Goal: Transaction & Acquisition: Purchase product/service

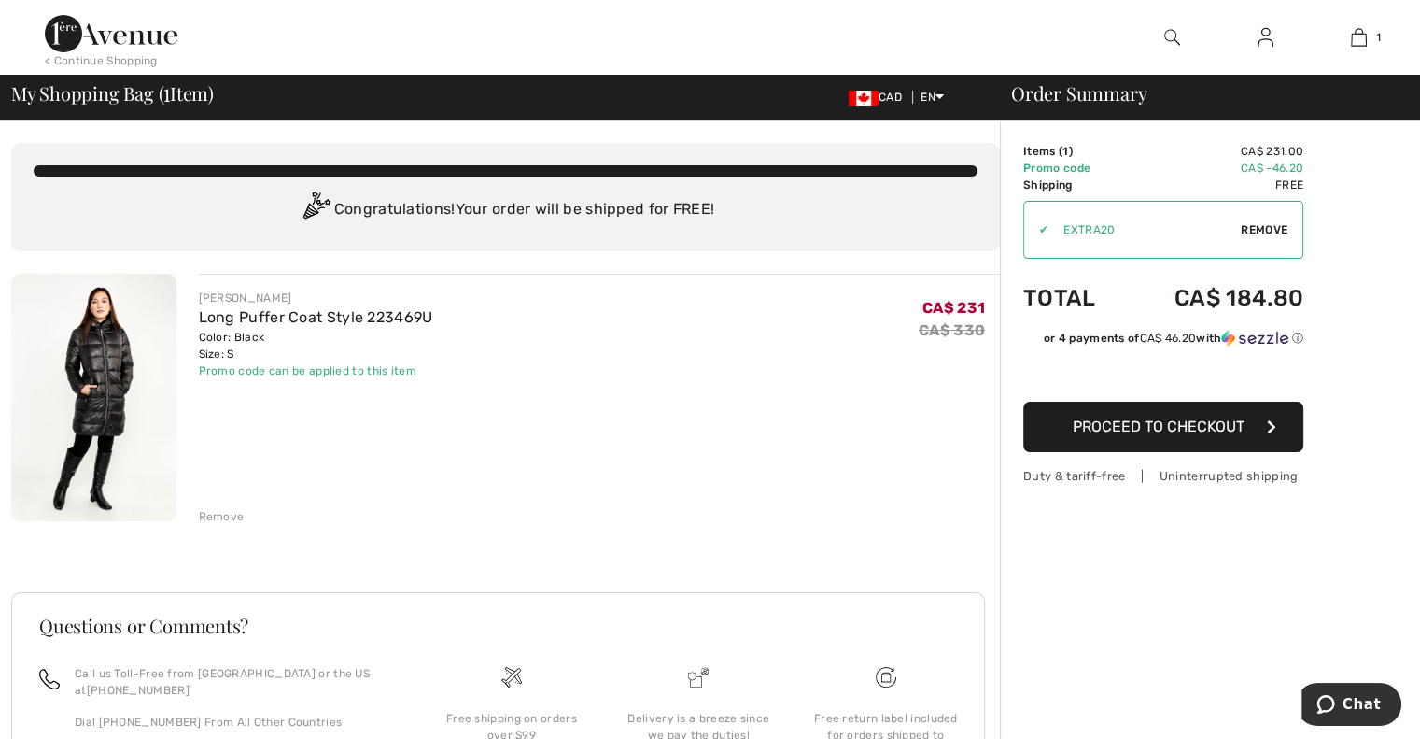
click at [1174, 38] on img at bounding box center [1172, 37] width 16 height 22
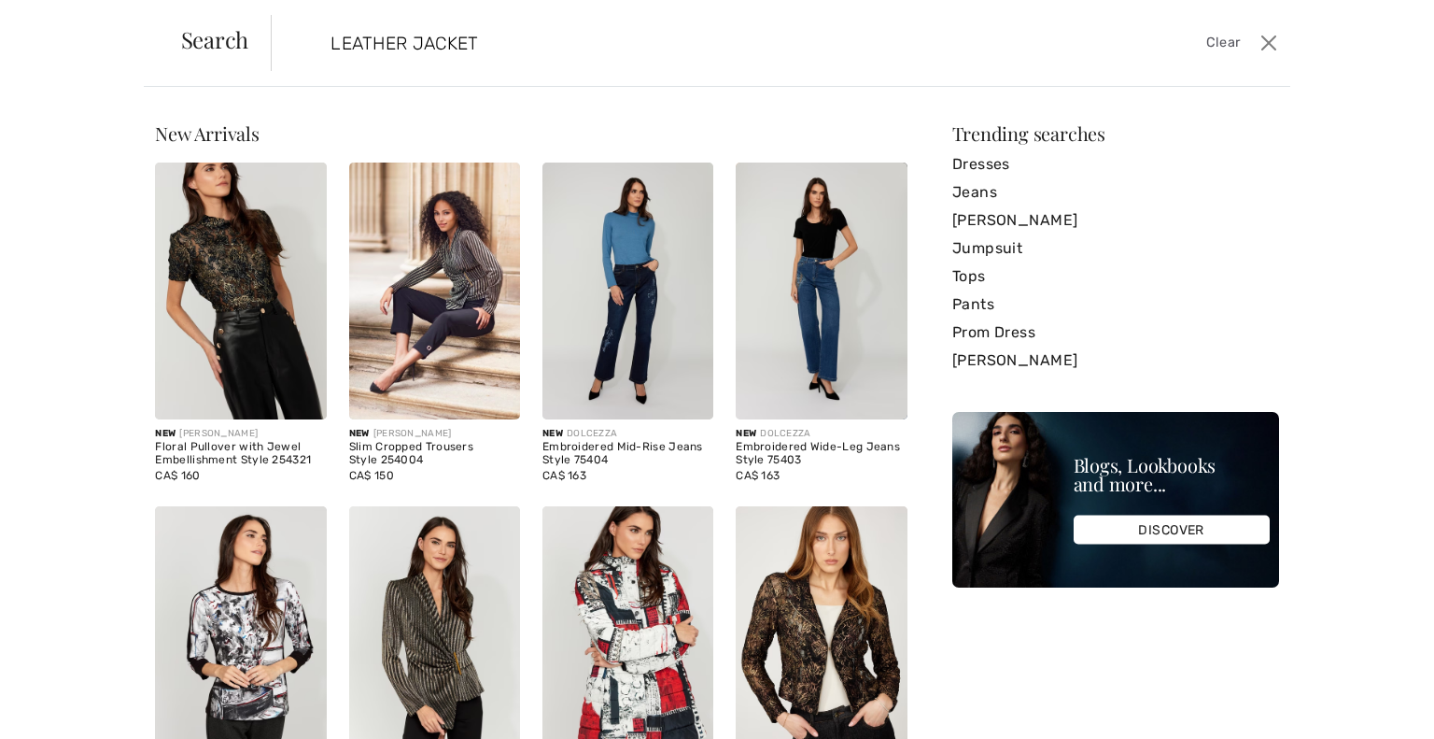
type input "LEATHER JACKET"
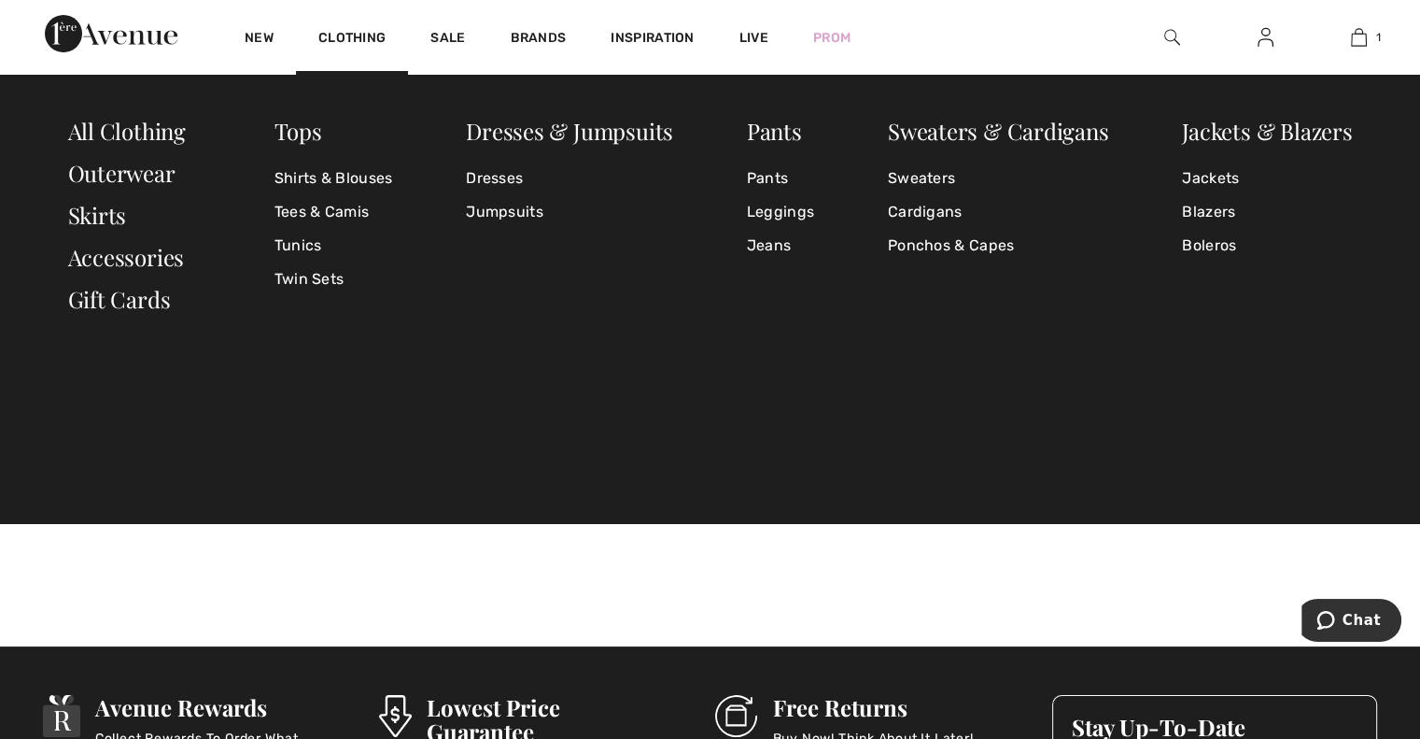
click at [1170, 36] on img at bounding box center [1172, 37] width 16 height 22
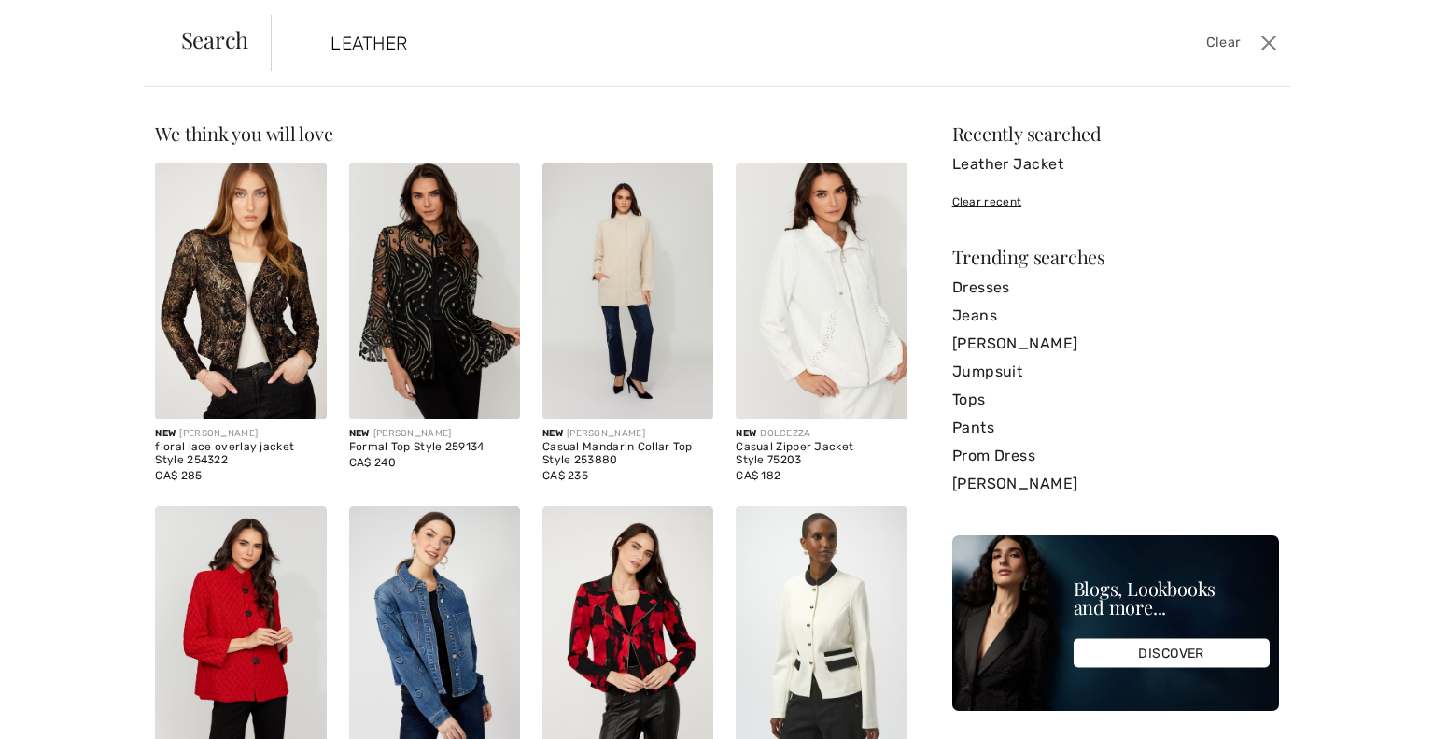
type input "LEATHER"
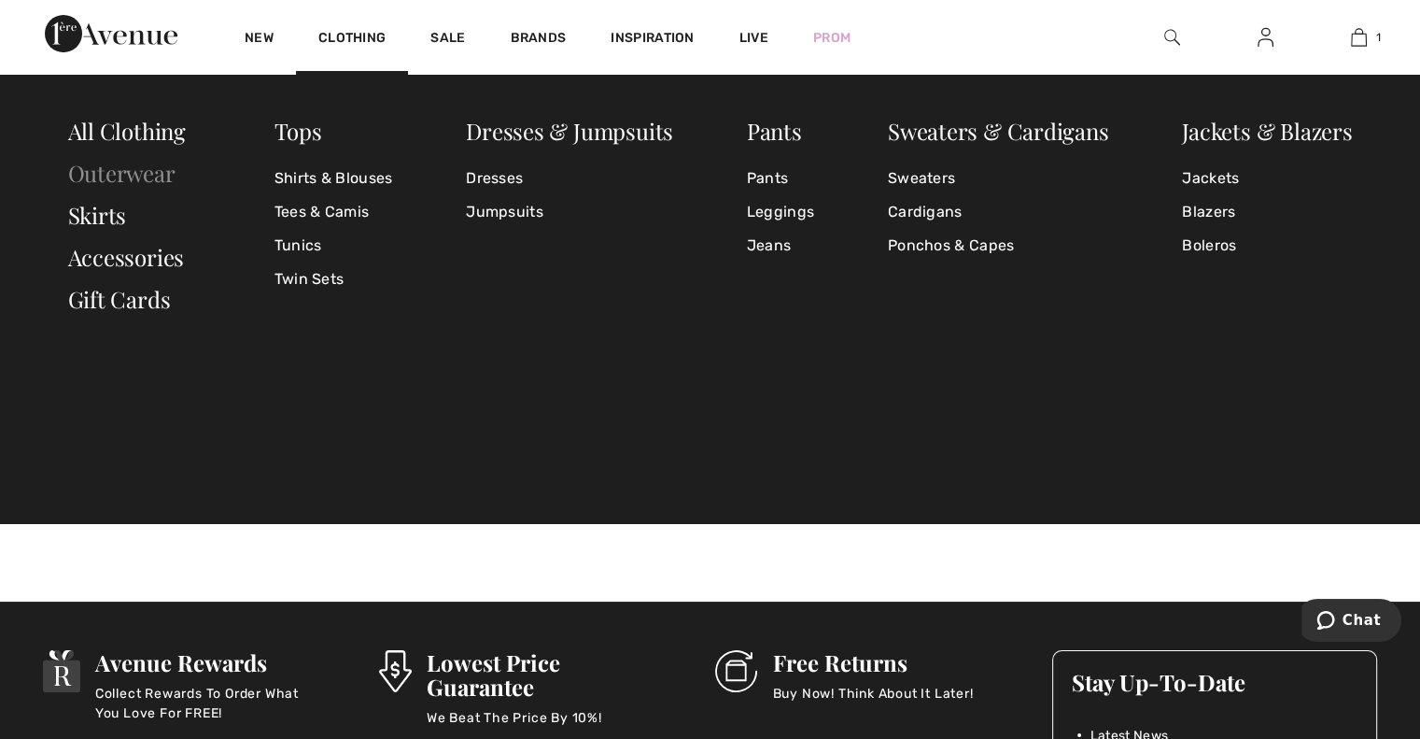
click at [112, 173] on link "Outerwear" at bounding box center [121, 173] width 107 height 30
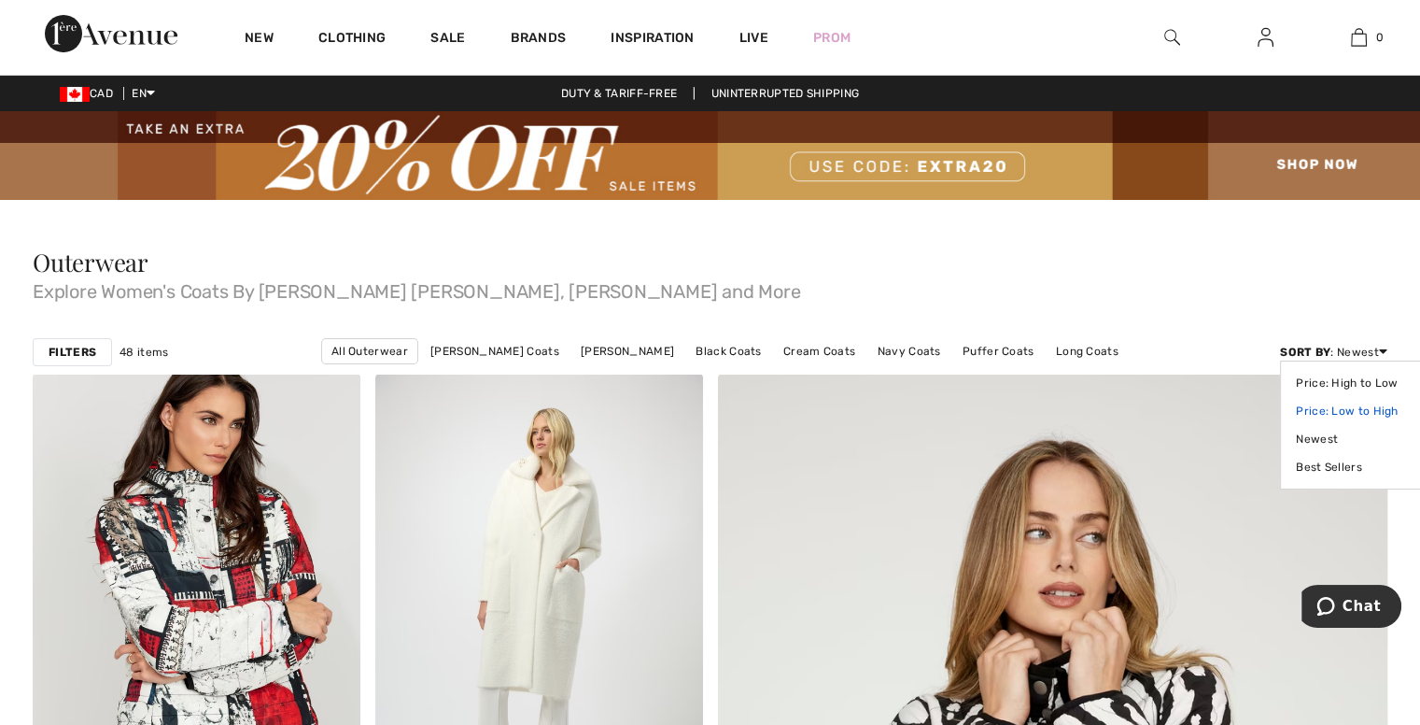
click at [1332, 410] on link "Price: Low to High" at bounding box center [1355, 411] width 118 height 28
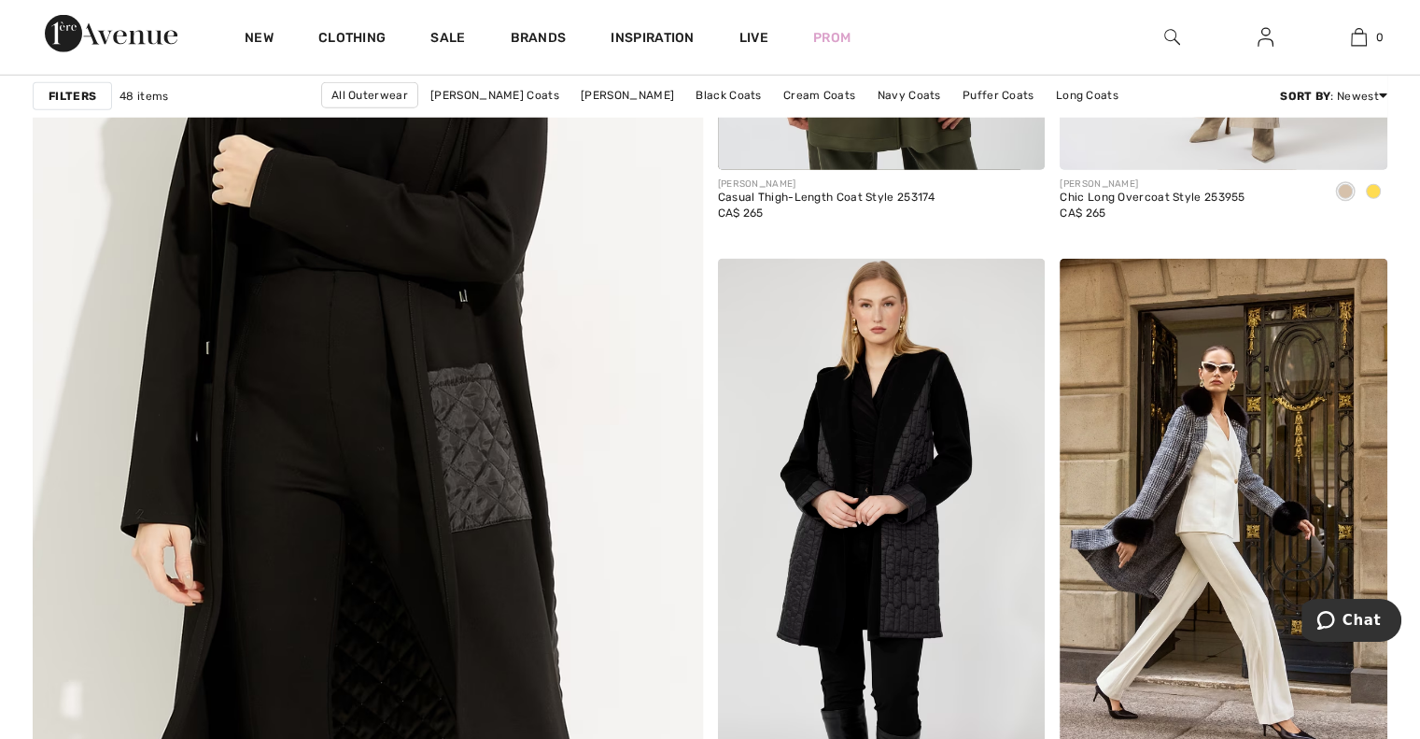
scroll to position [5242, 0]
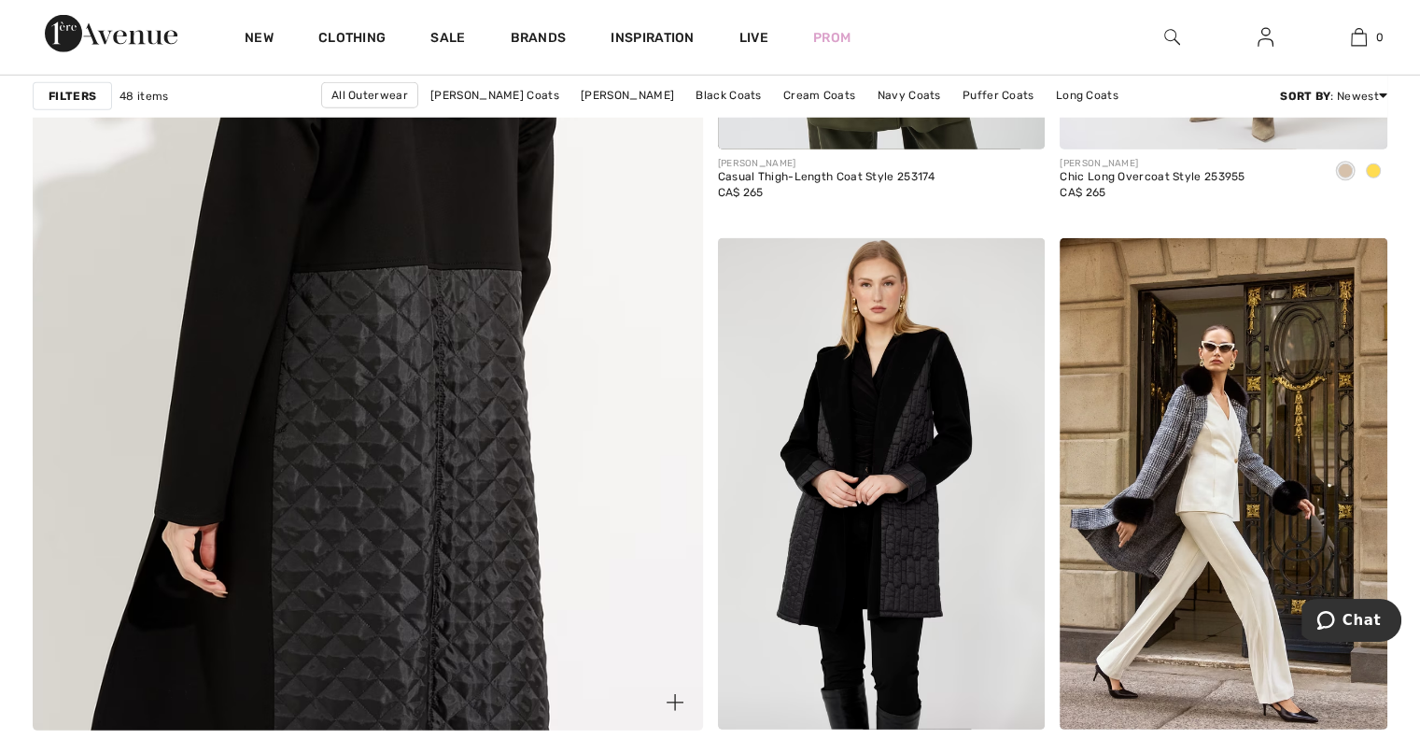
click at [430, 380] on img at bounding box center [367, 261] width 804 height 1206
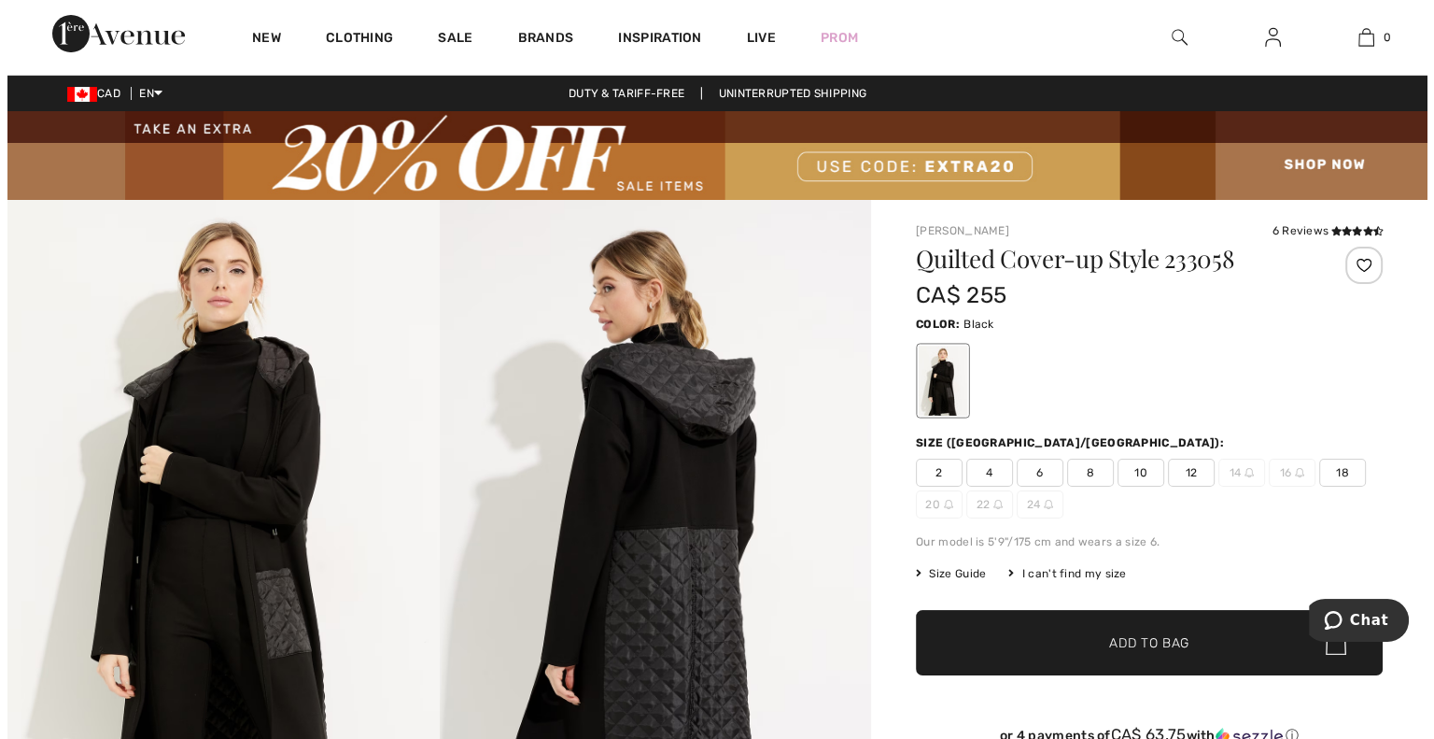
scroll to position [68, 0]
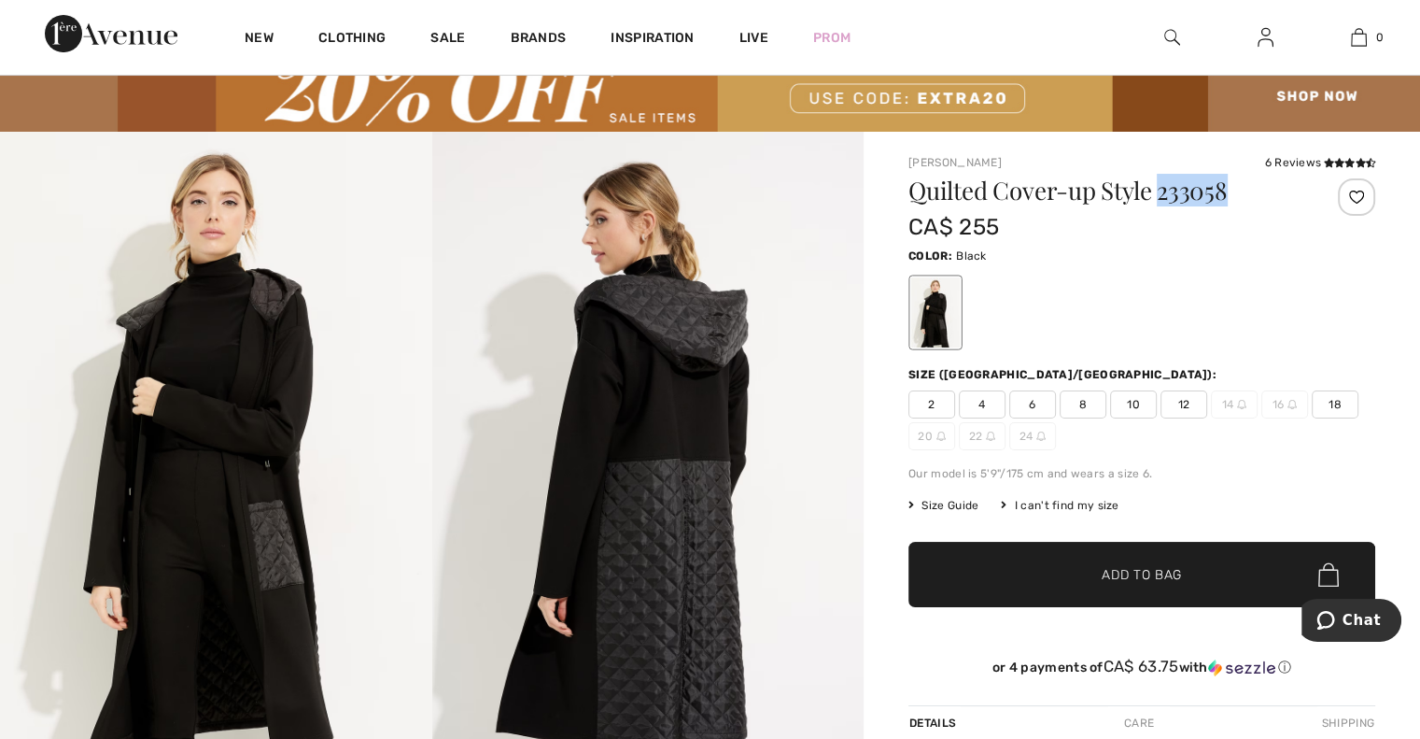
drag, startPoint x: 1226, startPoint y: 190, endPoint x: 1159, endPoint y: 196, distance: 67.5
click at [1159, 196] on h1 "Quilted Cover-up Style 233058" at bounding box center [1103, 190] width 389 height 24
copy h1 "233058"
drag, startPoint x: 911, startPoint y: 187, endPoint x: 1229, endPoint y: 187, distance: 317.5
click at [1229, 187] on h1 "Quilted Cover-up Style 233058" at bounding box center [1103, 190] width 389 height 24
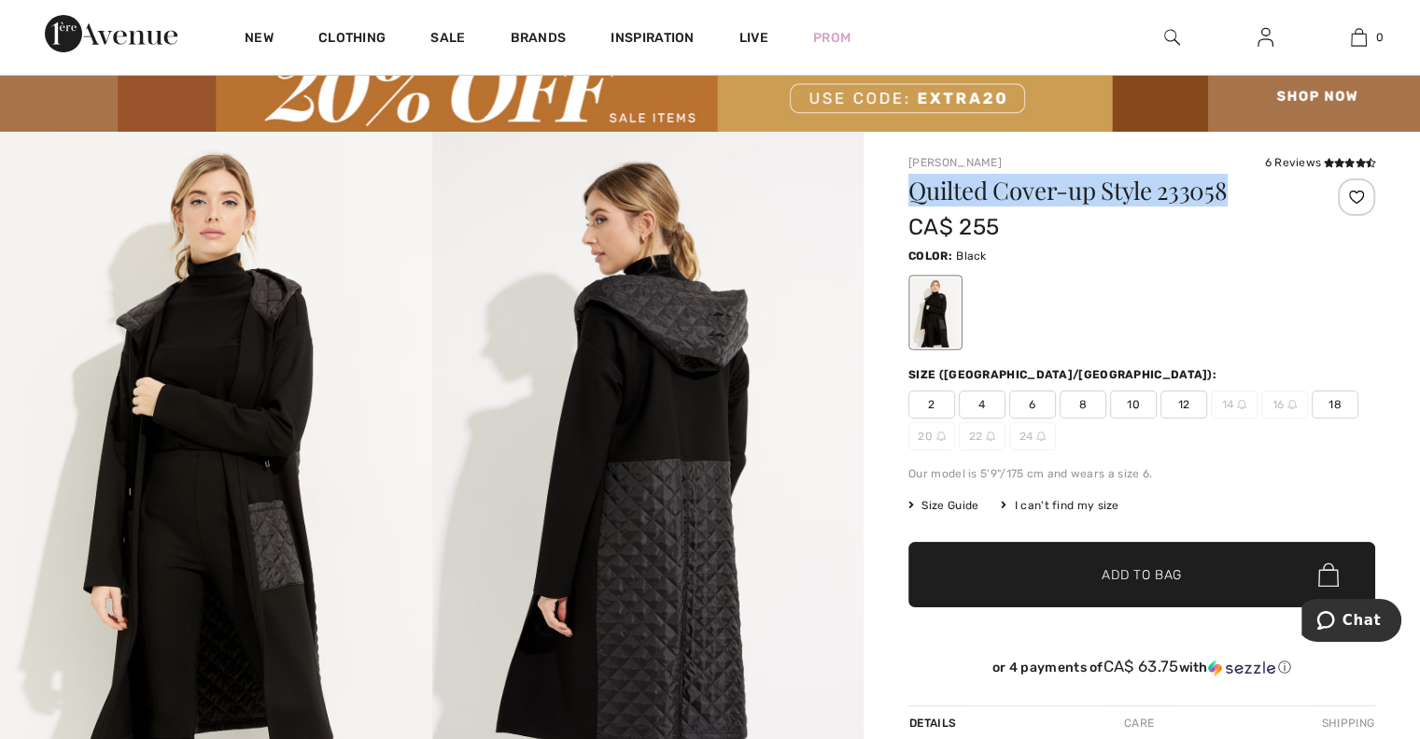
copy h1 "Quilted Cover-up Style 233058"
click at [1203, 311] on div at bounding box center [1142, 312] width 467 height 77
click at [1172, 39] on img at bounding box center [1172, 37] width 16 height 22
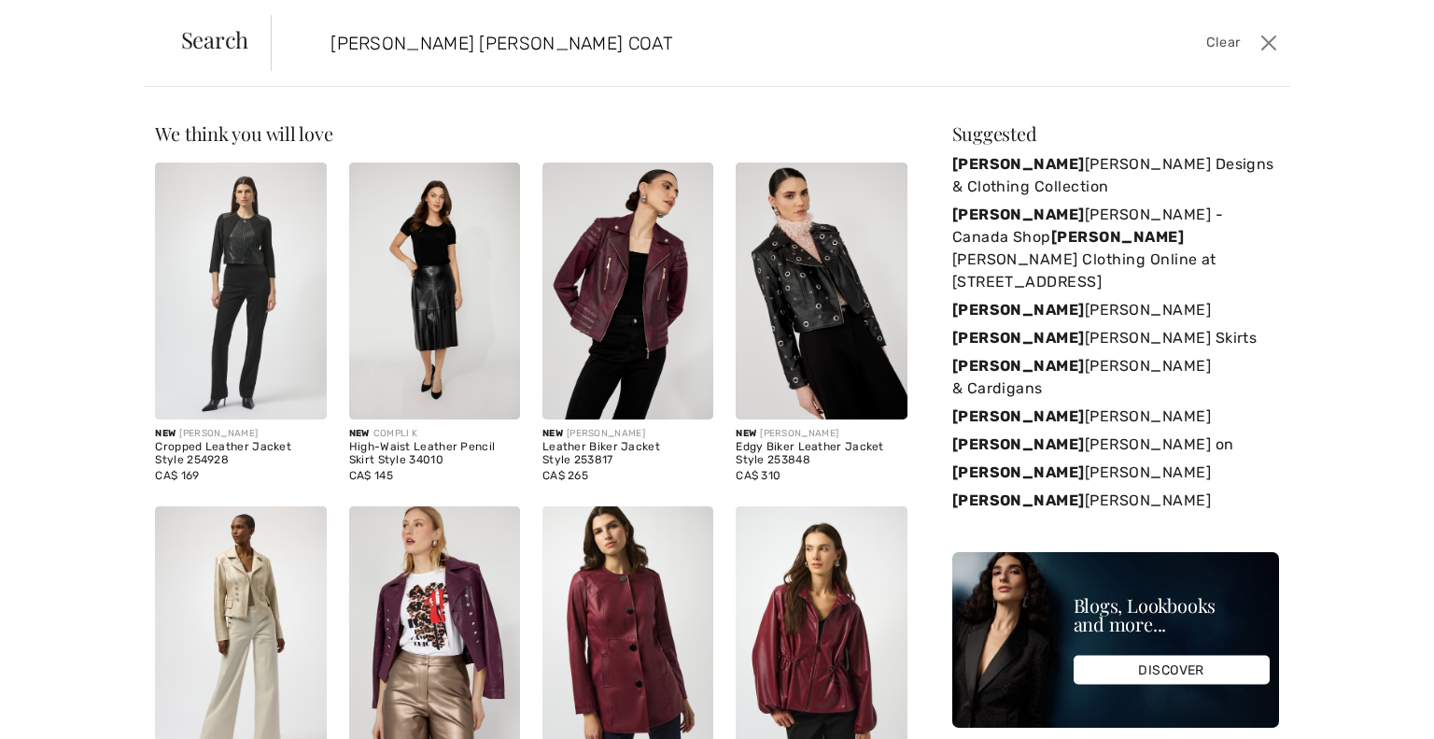
type input "FRANK LYMAN PUFFER COAT"
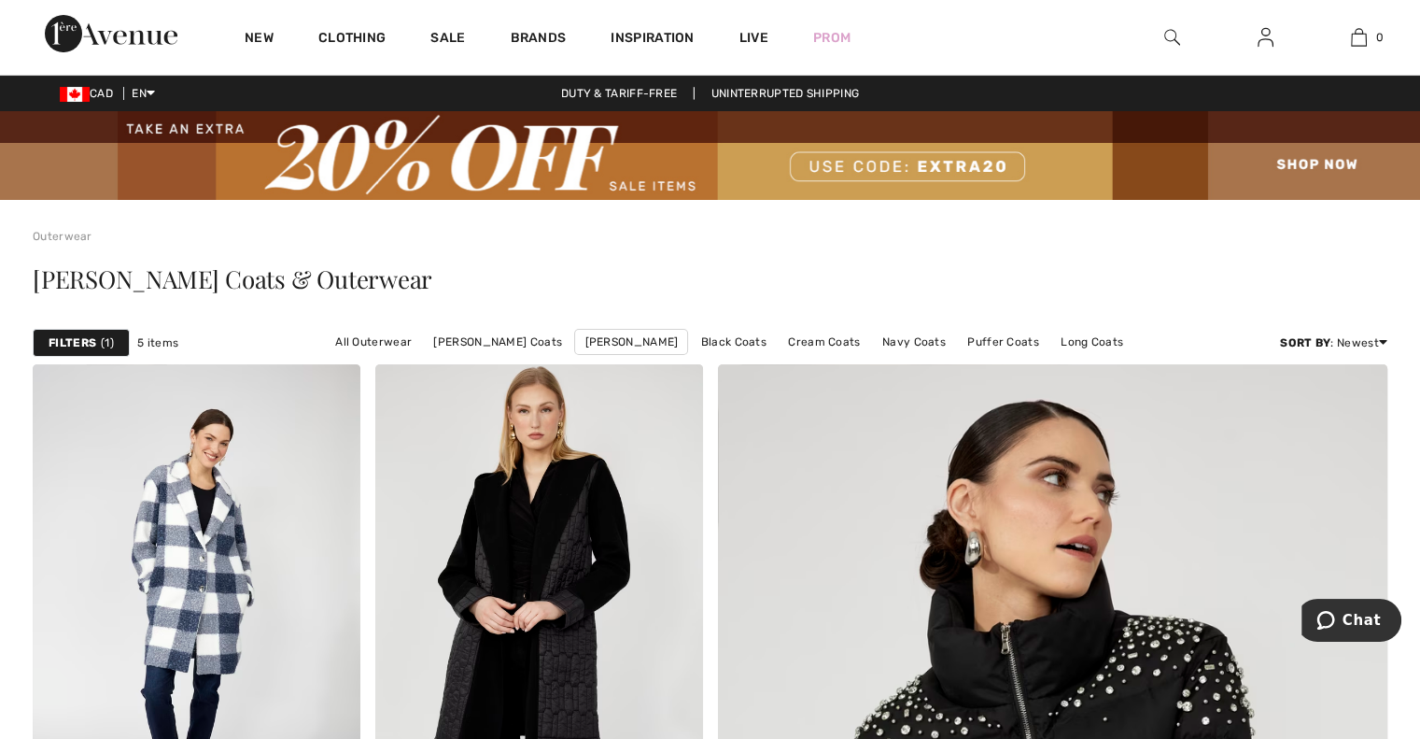
click at [1171, 33] on img at bounding box center [1172, 37] width 16 height 22
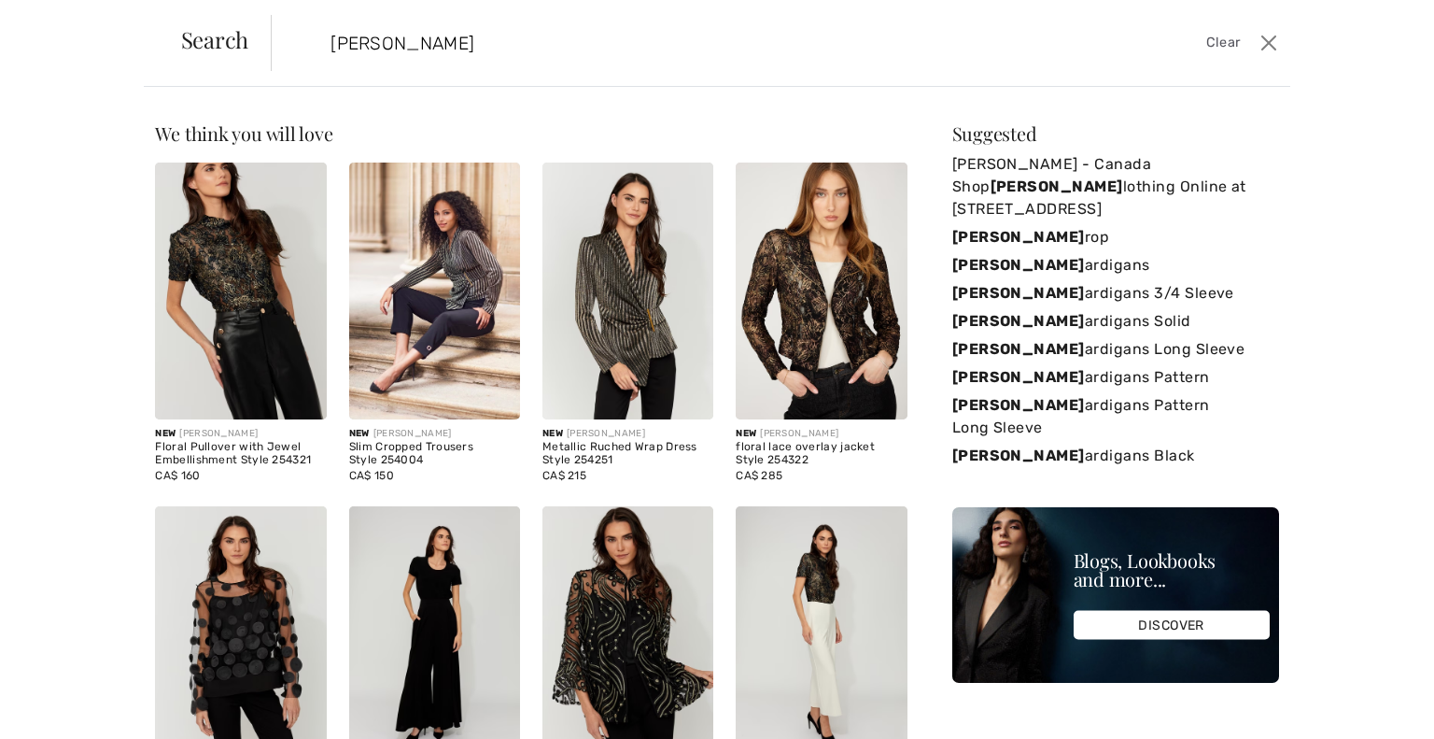
type input "[PERSON_NAME]"
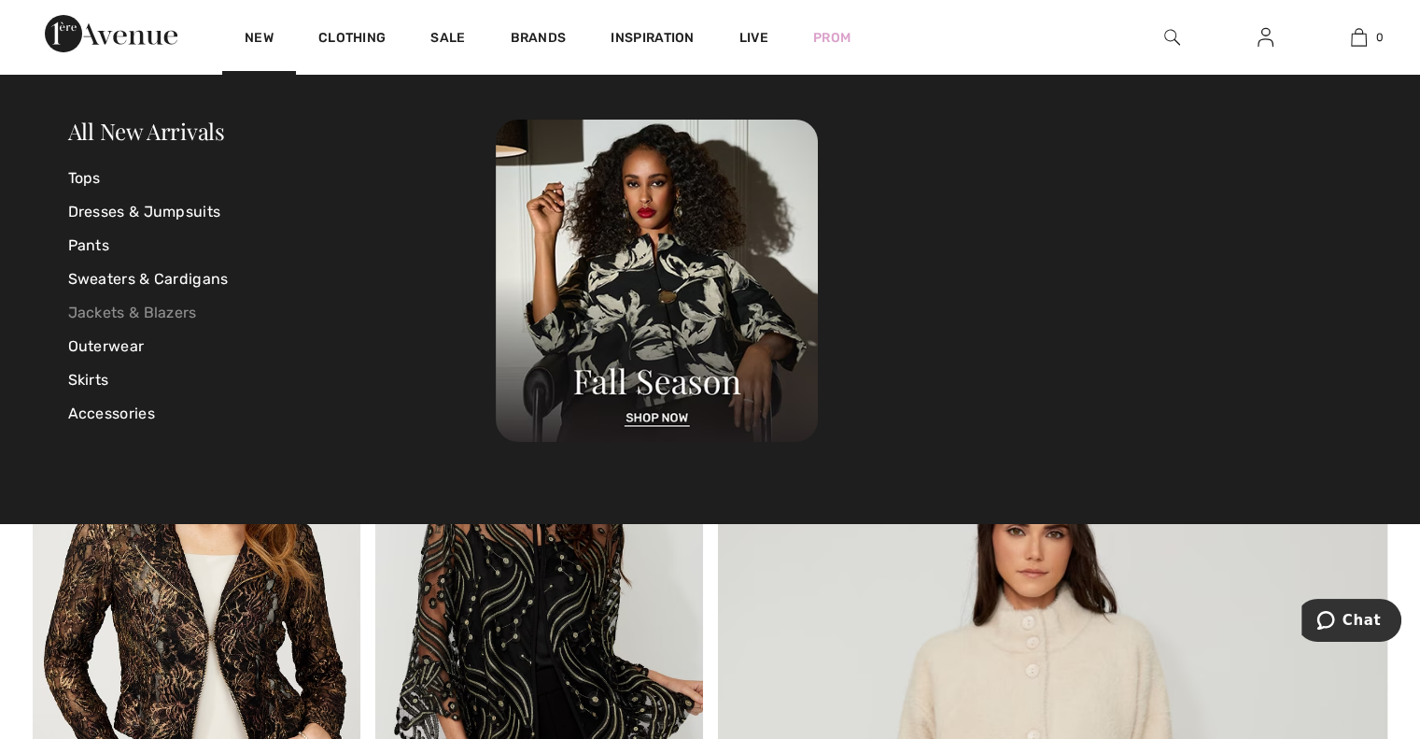
click at [126, 316] on link "Jackets & Blazers" at bounding box center [282, 313] width 429 height 34
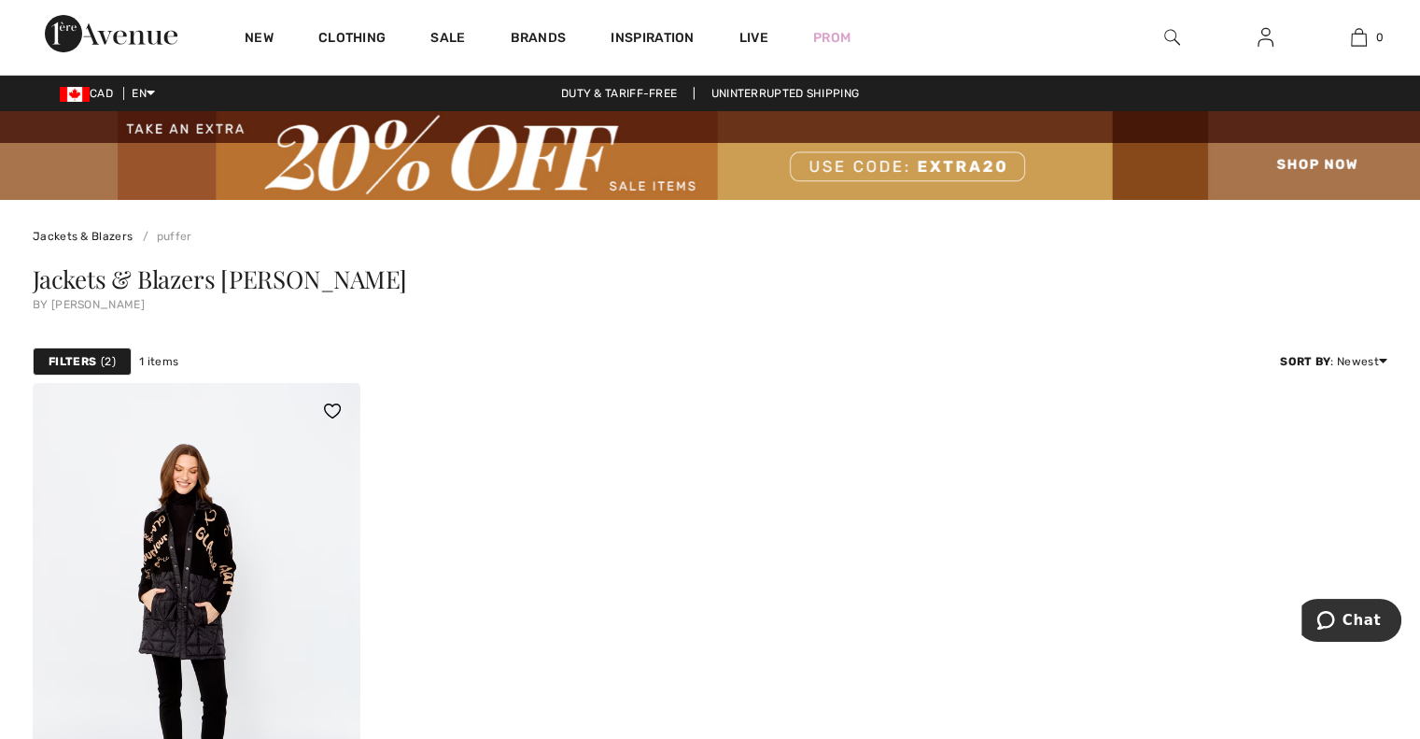
click at [196, 565] on img at bounding box center [197, 628] width 328 height 491
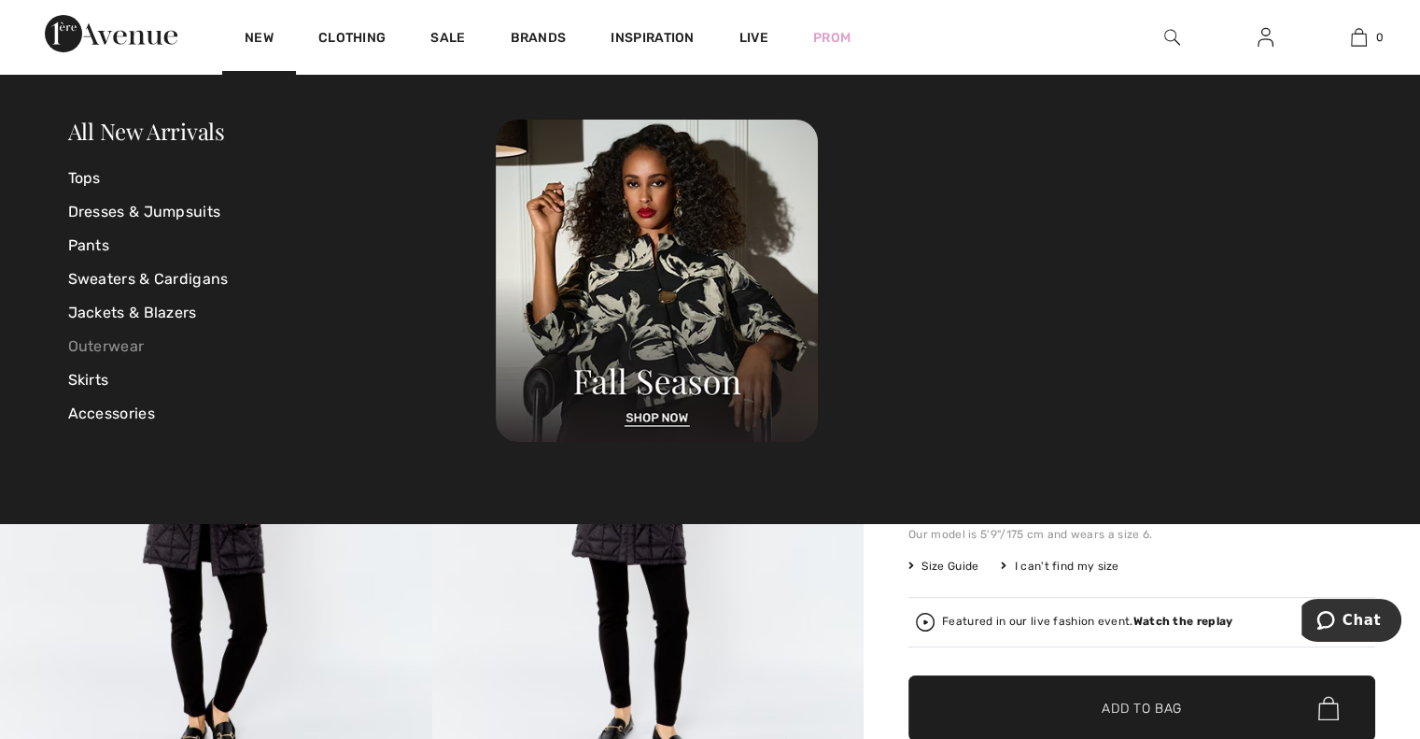
click at [114, 344] on link "Outerwear" at bounding box center [282, 347] width 429 height 34
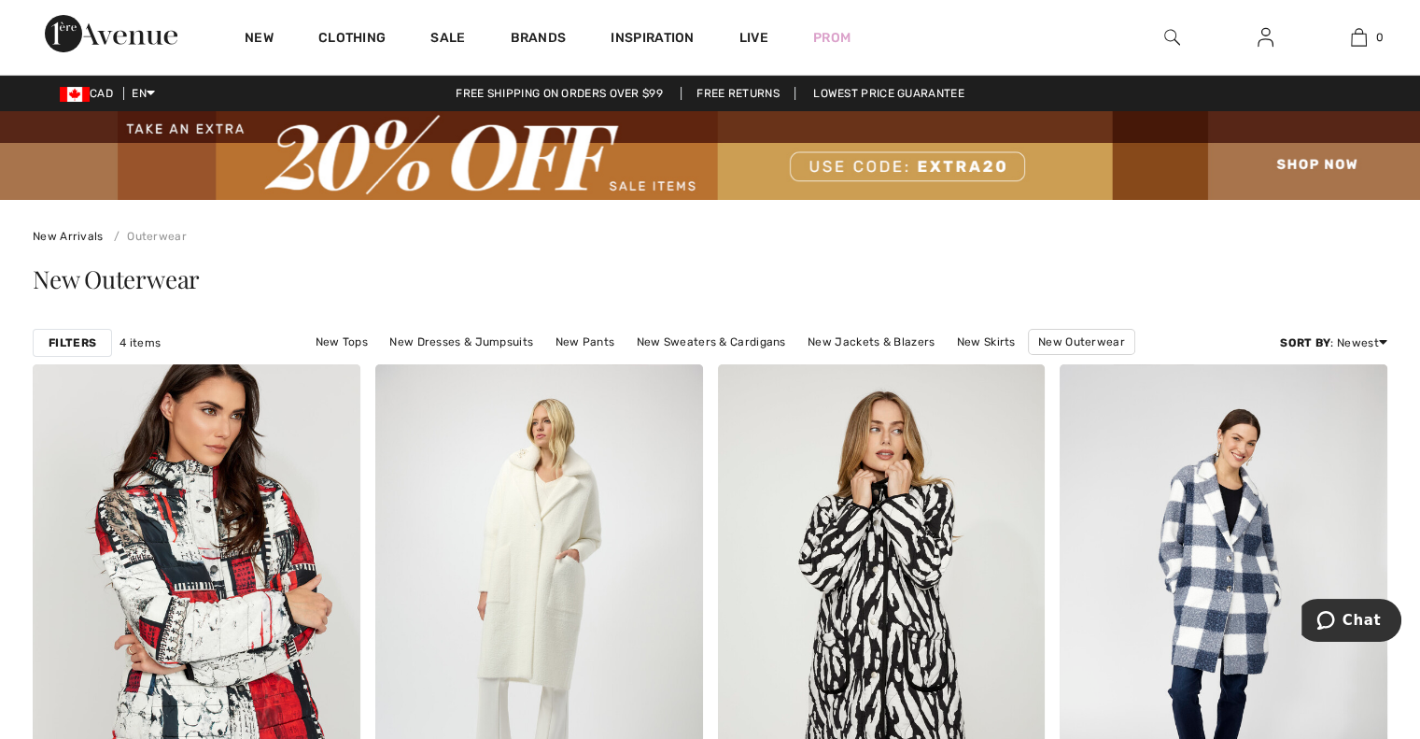
click at [1168, 36] on img at bounding box center [1172, 37] width 16 height 22
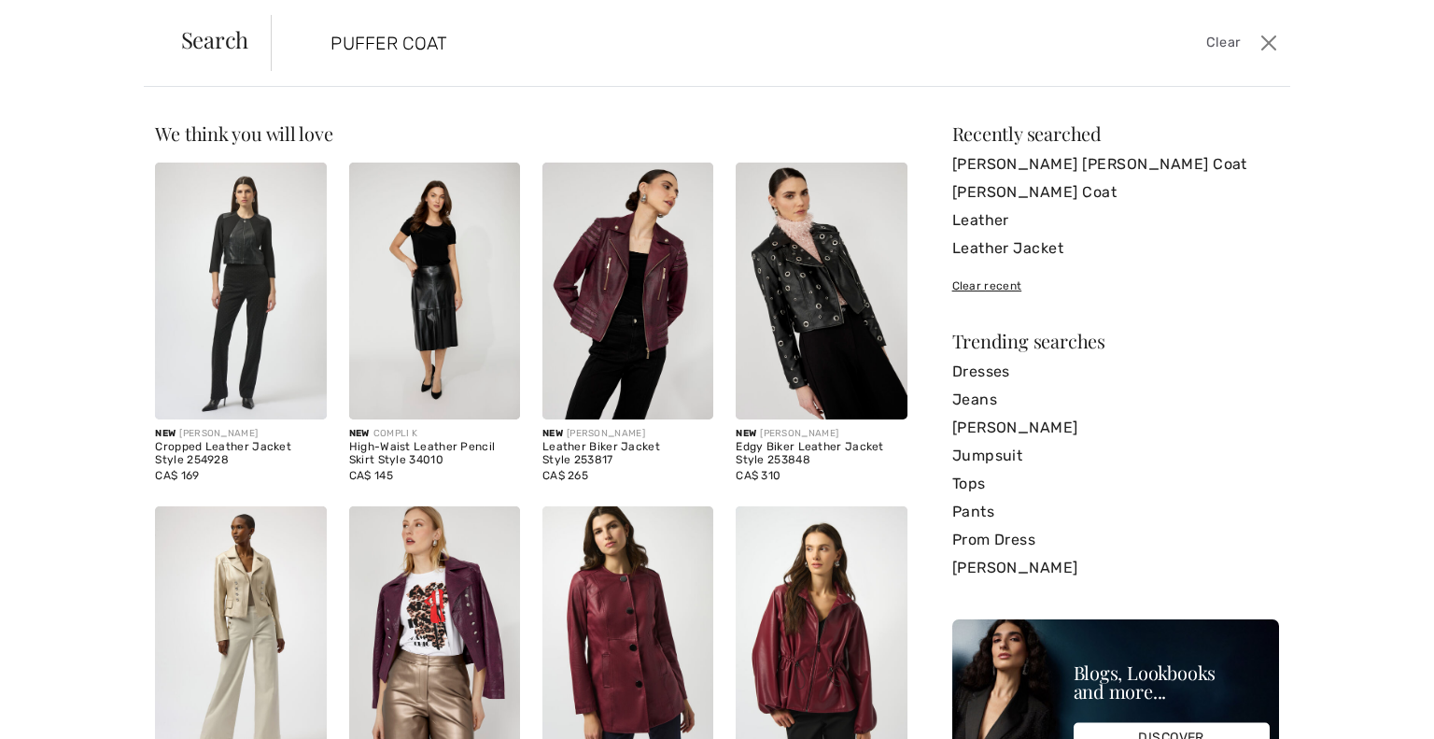
type input "PUFFER COAT"
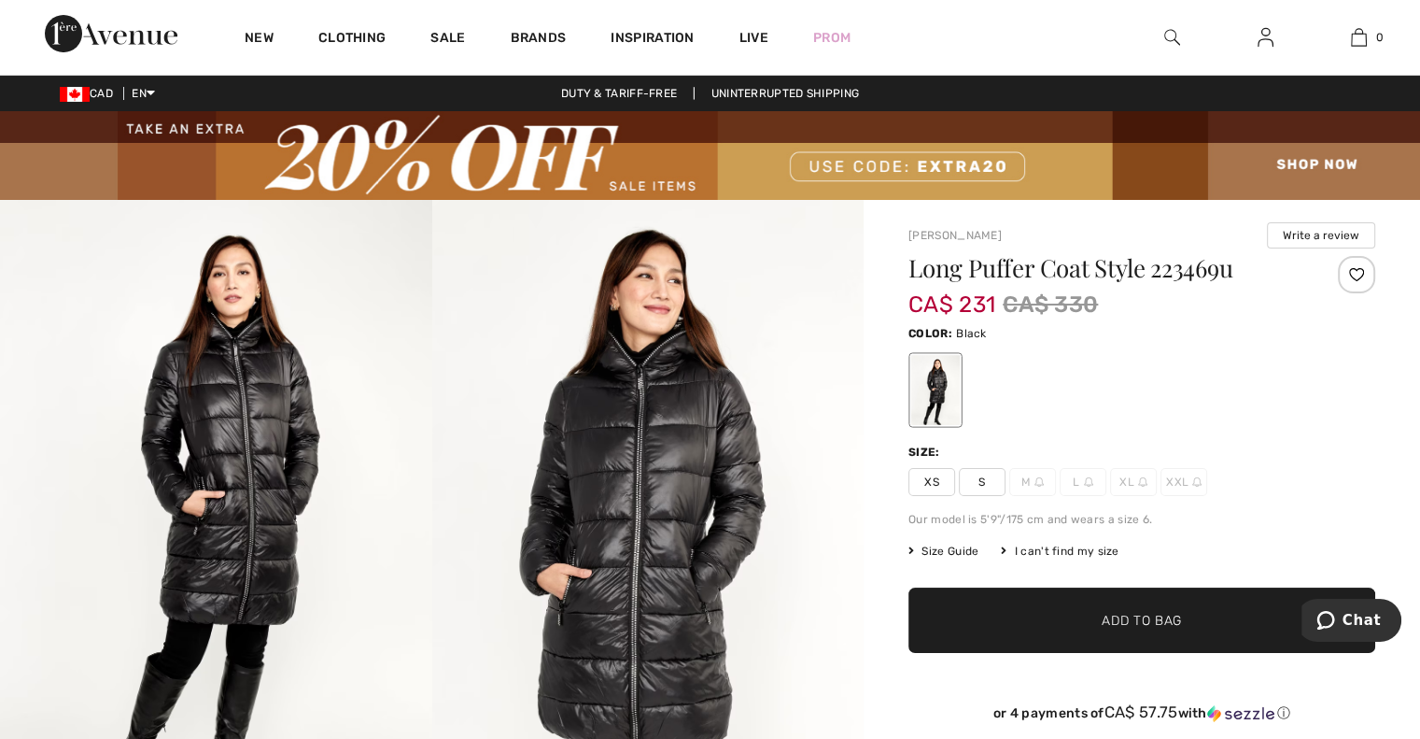
click at [980, 481] on span "S" at bounding box center [982, 482] width 47 height 28
click at [1140, 627] on span "Add to Bag" at bounding box center [1142, 621] width 80 height 20
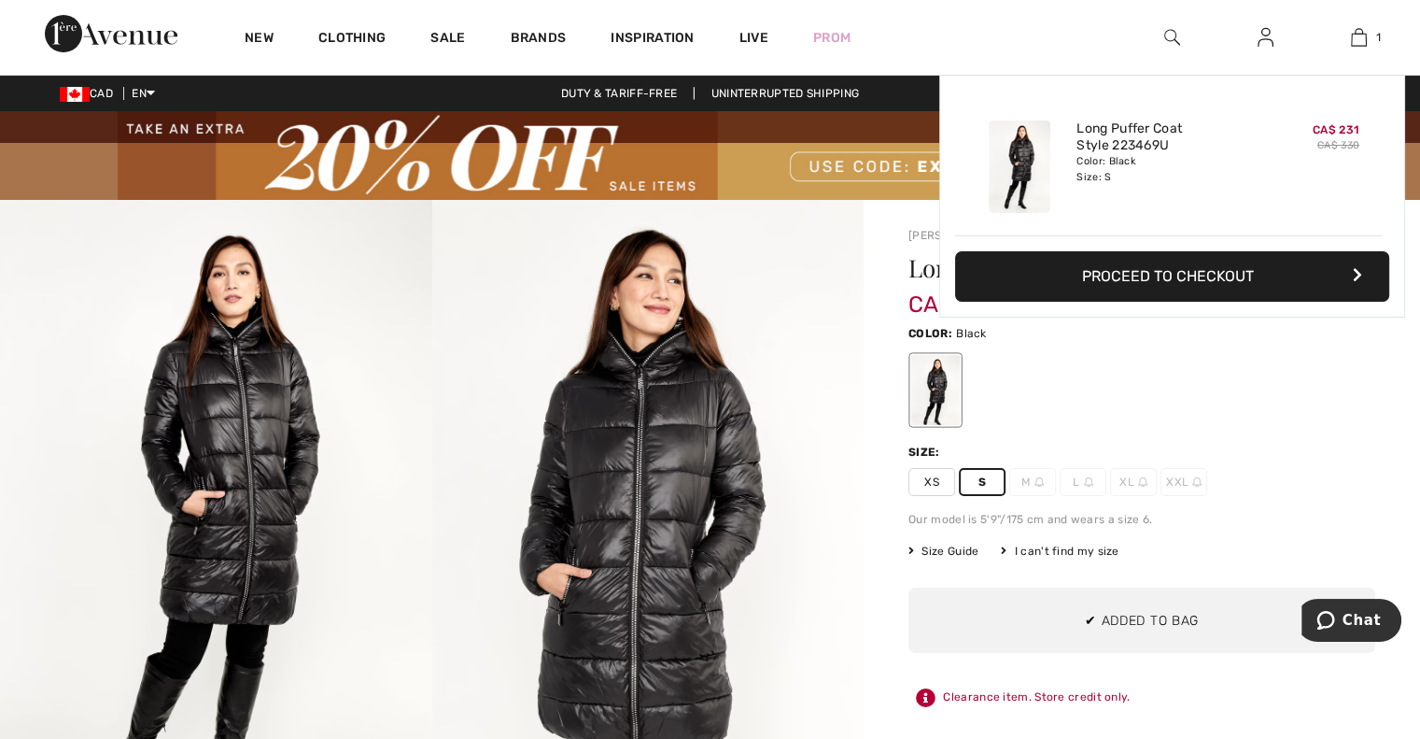
click at [1222, 402] on div "Added to Bag Frank Lyman Long Puffer Coat Style 223469u CA$ 231 CA$ 330 Color: …" at bounding box center [1172, 240] width 466 height 331
click at [1199, 278] on button "Proceed to Checkout" at bounding box center [1172, 276] width 434 height 50
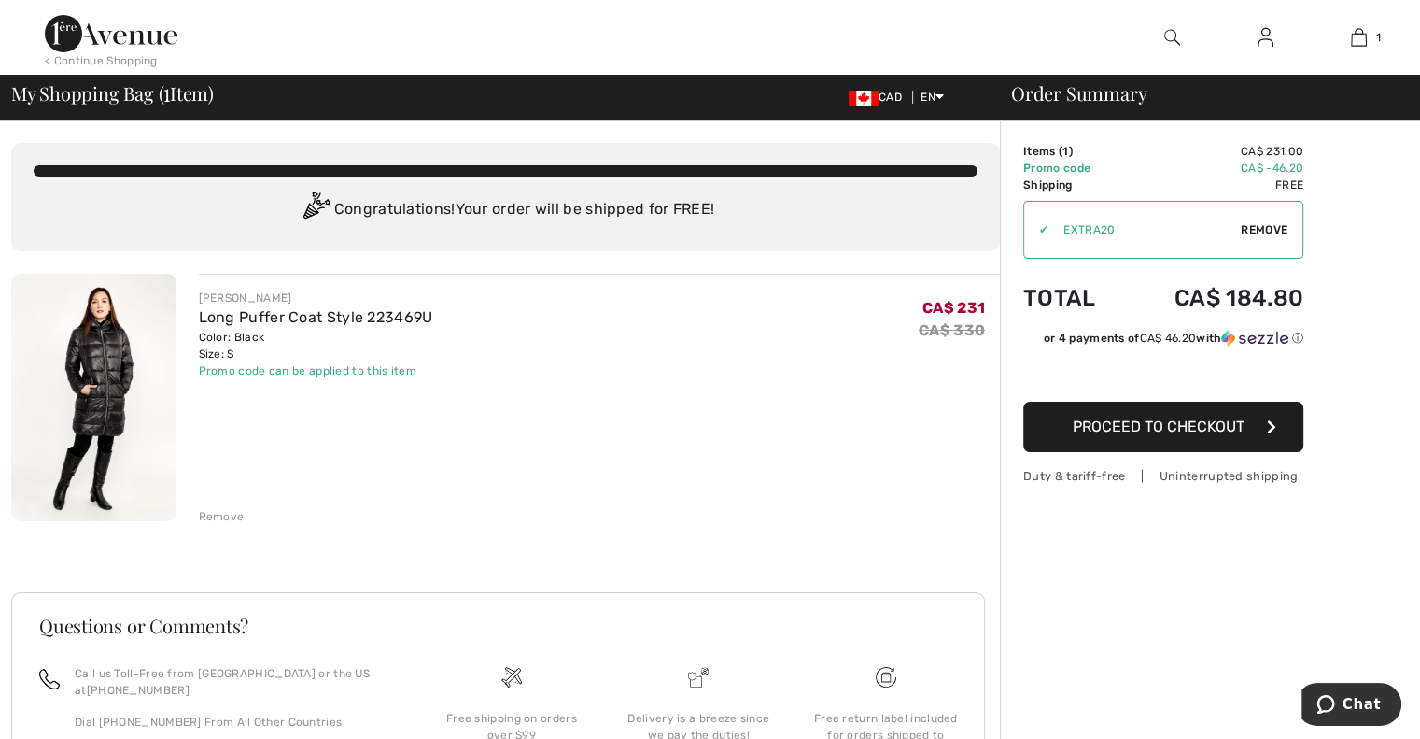
click at [1159, 431] on span "Proceed to Checkout" at bounding box center [1159, 426] width 172 height 18
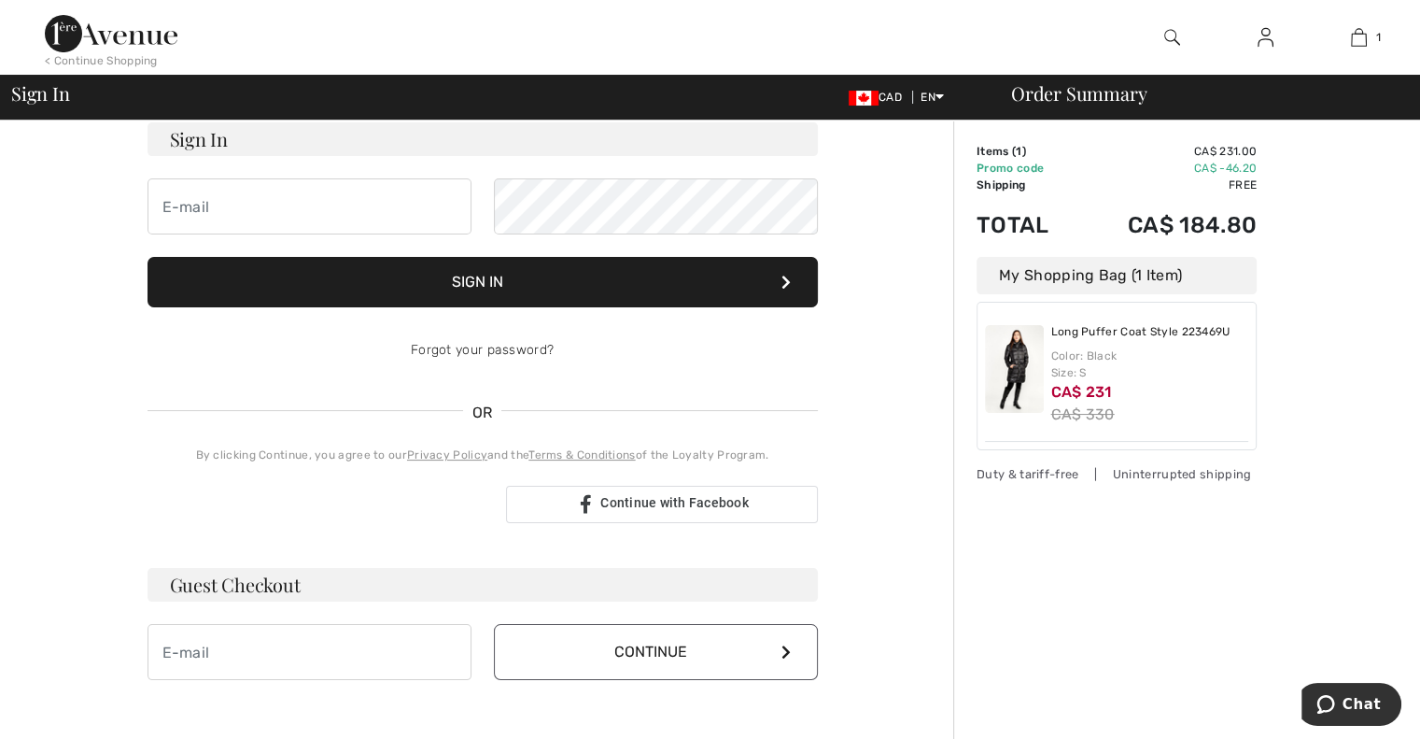
scroll to position [141, 0]
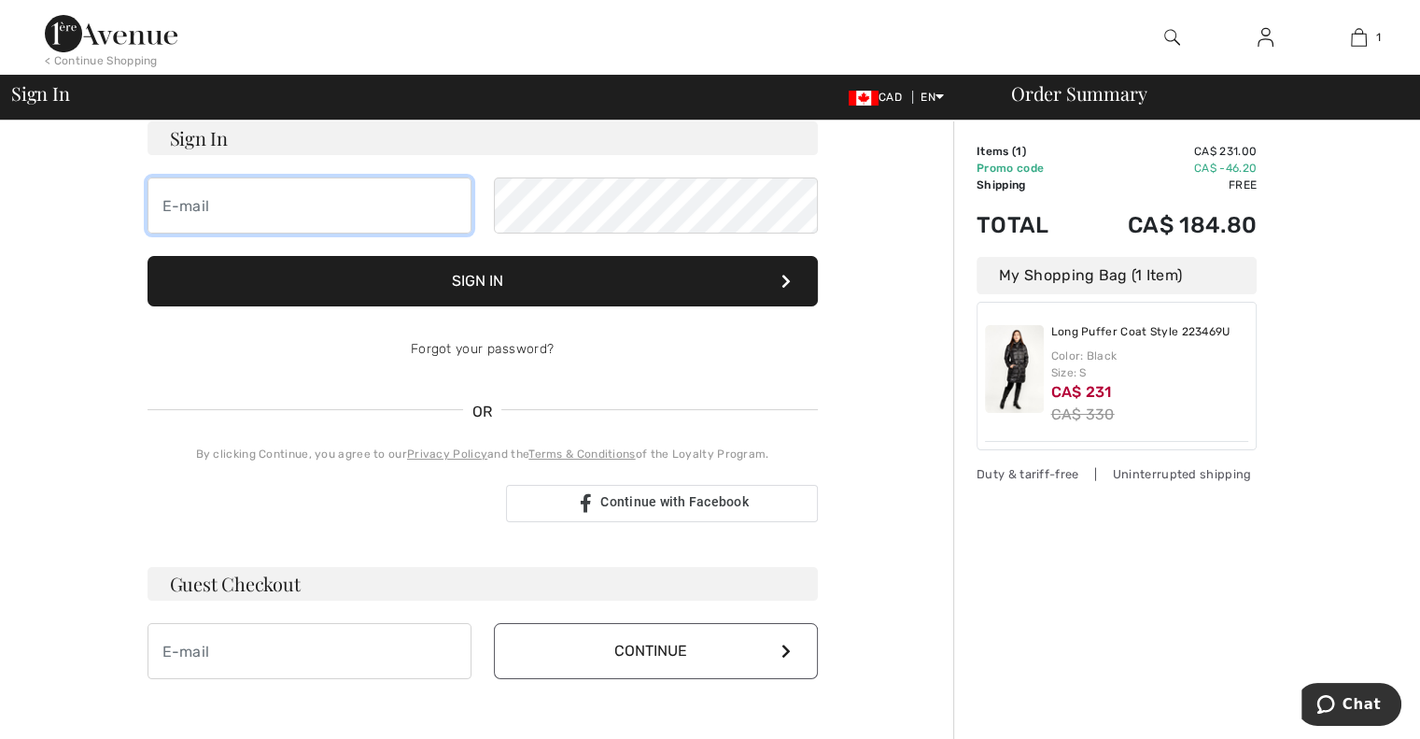
click at [282, 204] on input "email" at bounding box center [310, 205] width 324 height 56
type input "CSOMOGYI@GMAIL.COM"
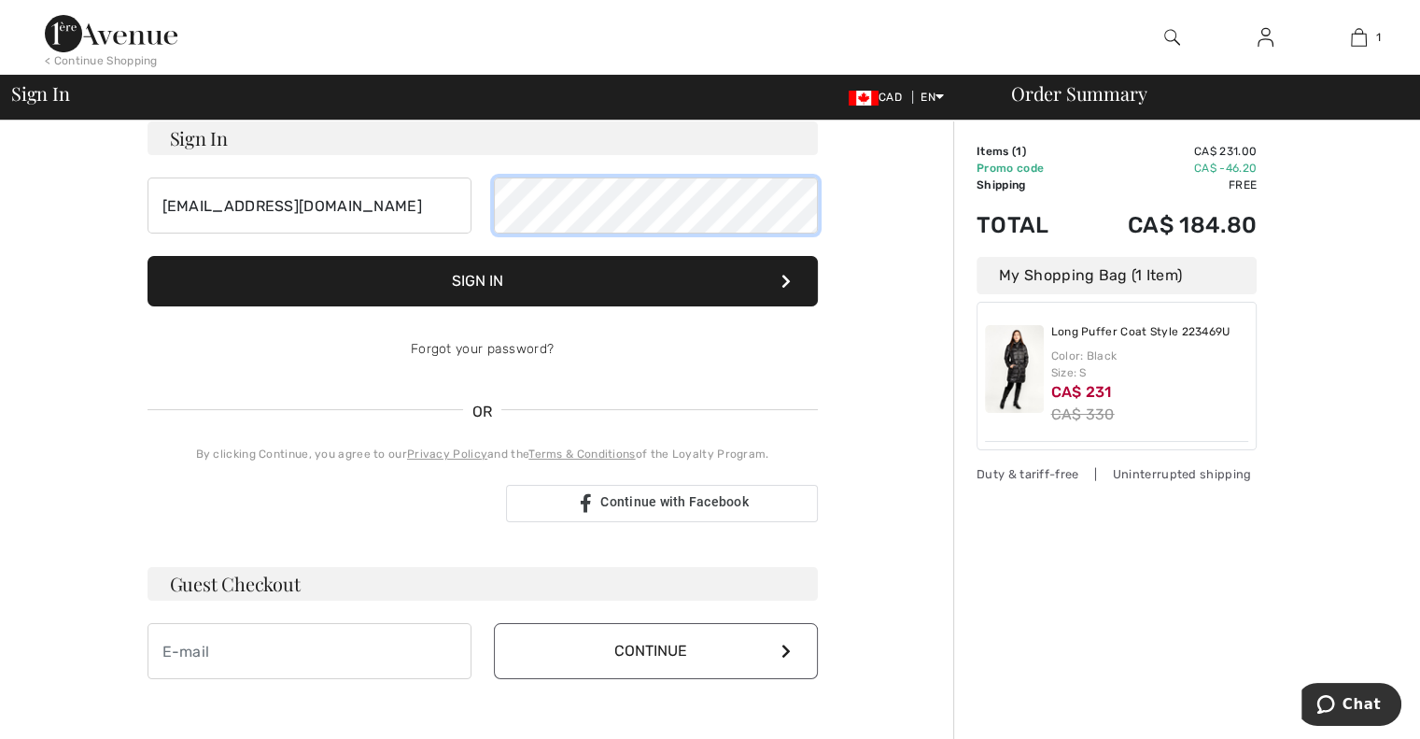
click at [148, 256] on button "Sign In" at bounding box center [483, 281] width 670 height 50
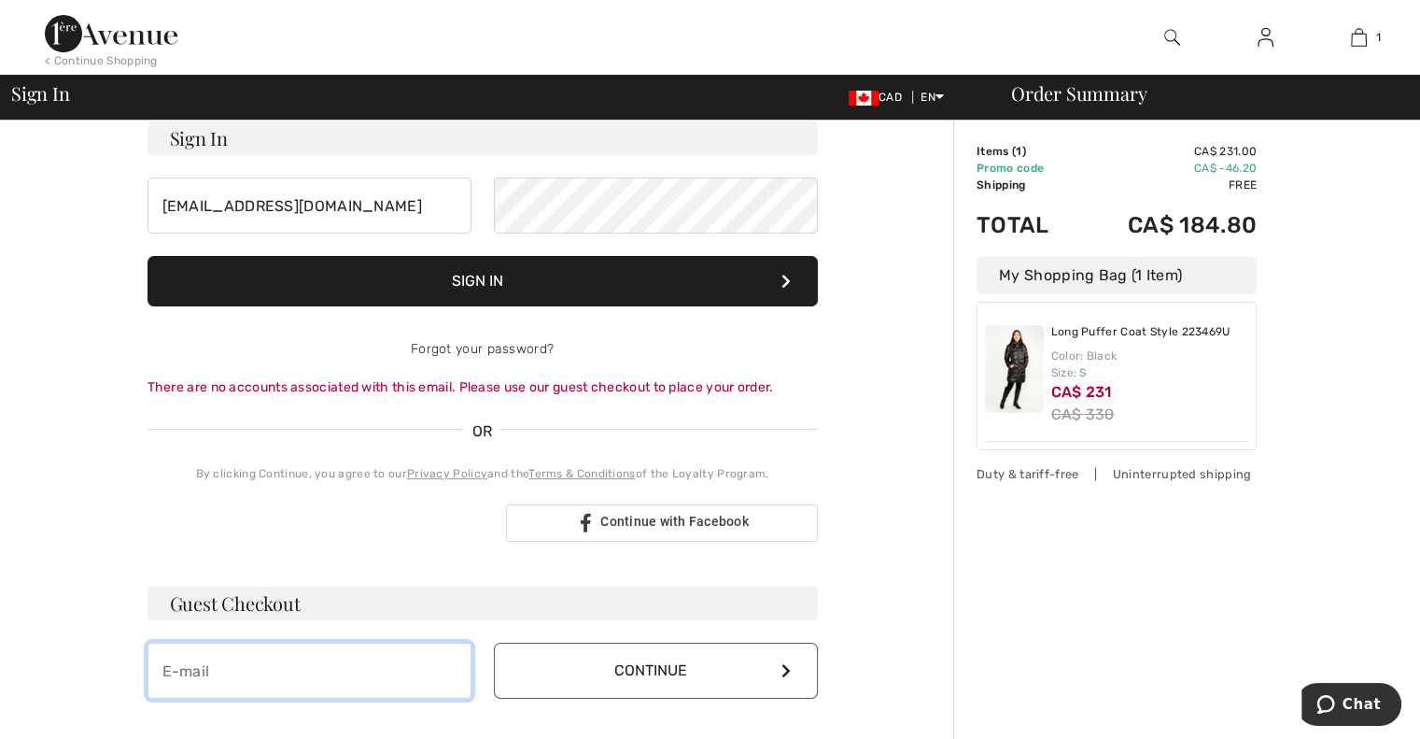
click at [269, 680] on input "email" at bounding box center [310, 670] width 324 height 56
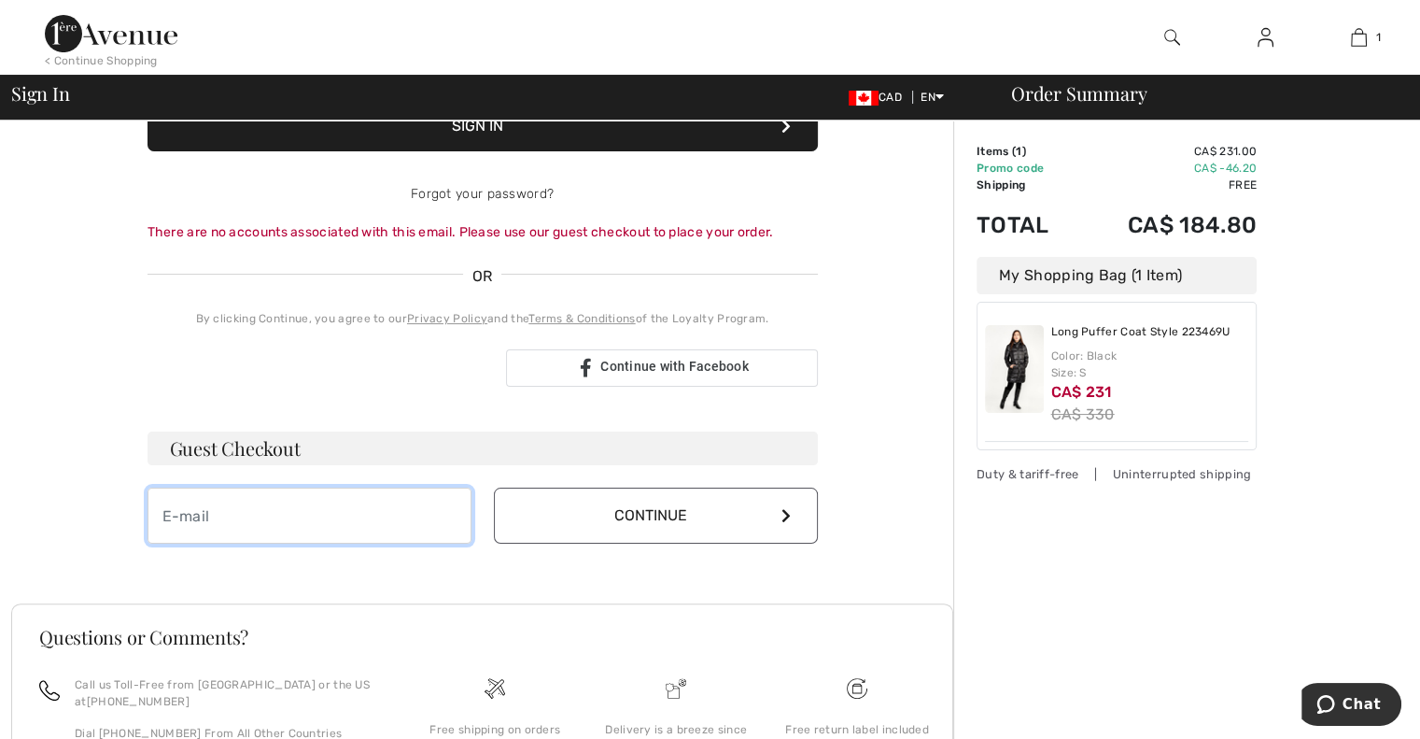
scroll to position [0, 0]
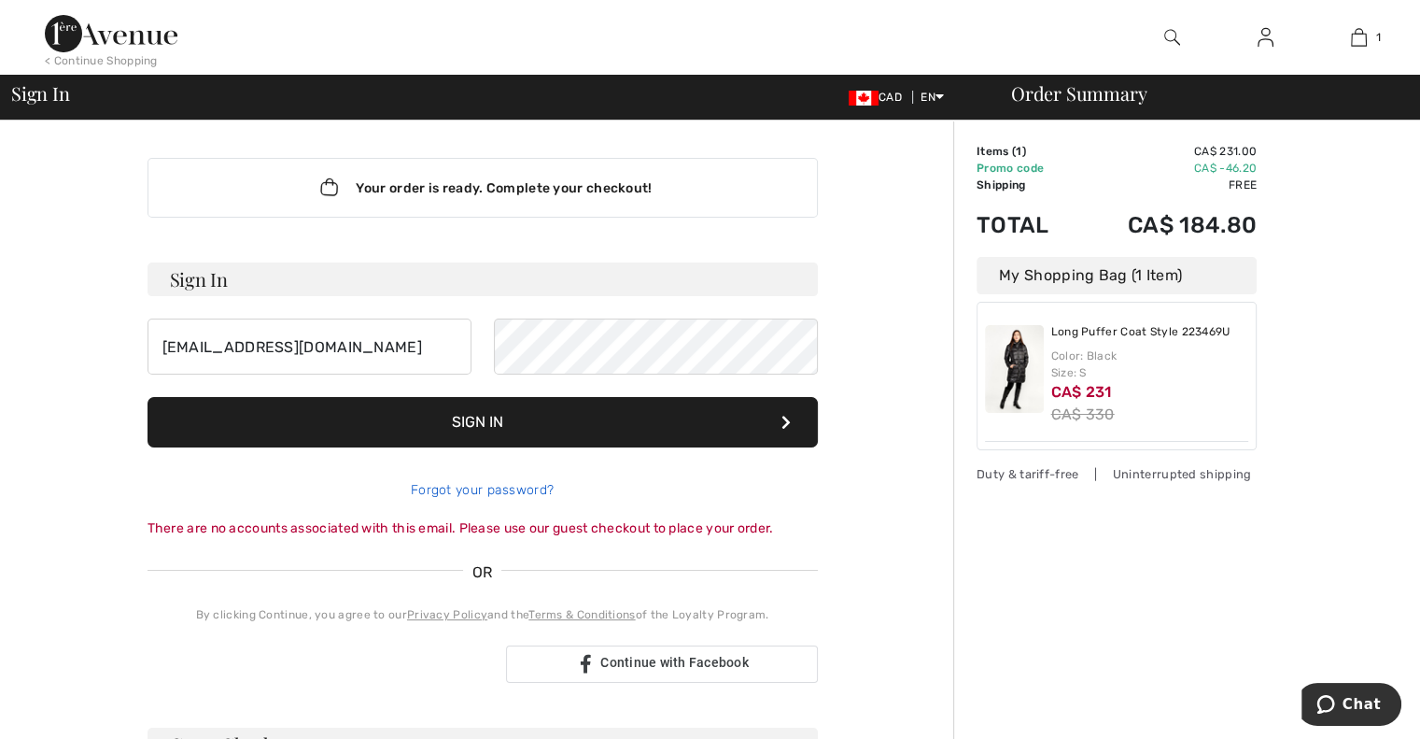
click at [493, 488] on link "Forgot your password?" at bounding box center [482, 490] width 143 height 16
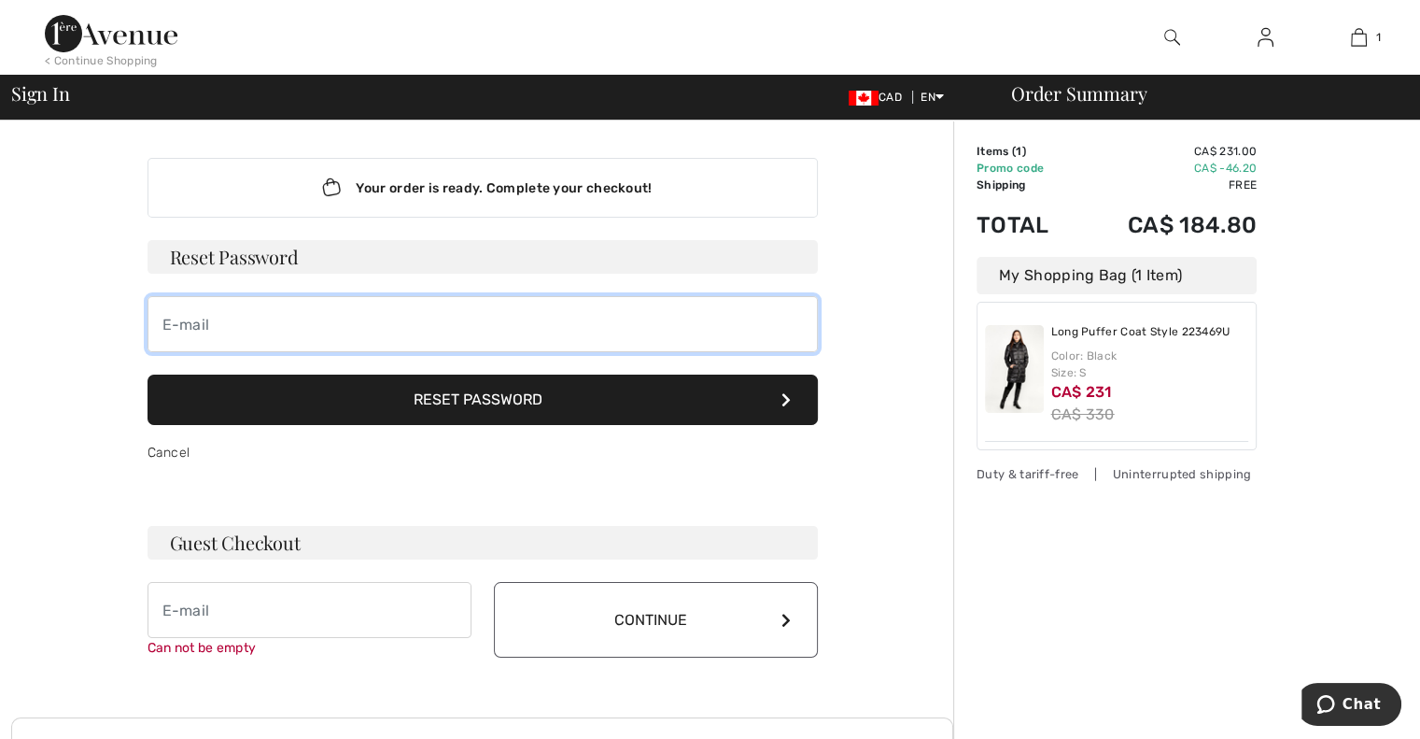
click at [416, 316] on input "email" at bounding box center [483, 324] width 670 height 56
type input "csomogyi@gmail.com"
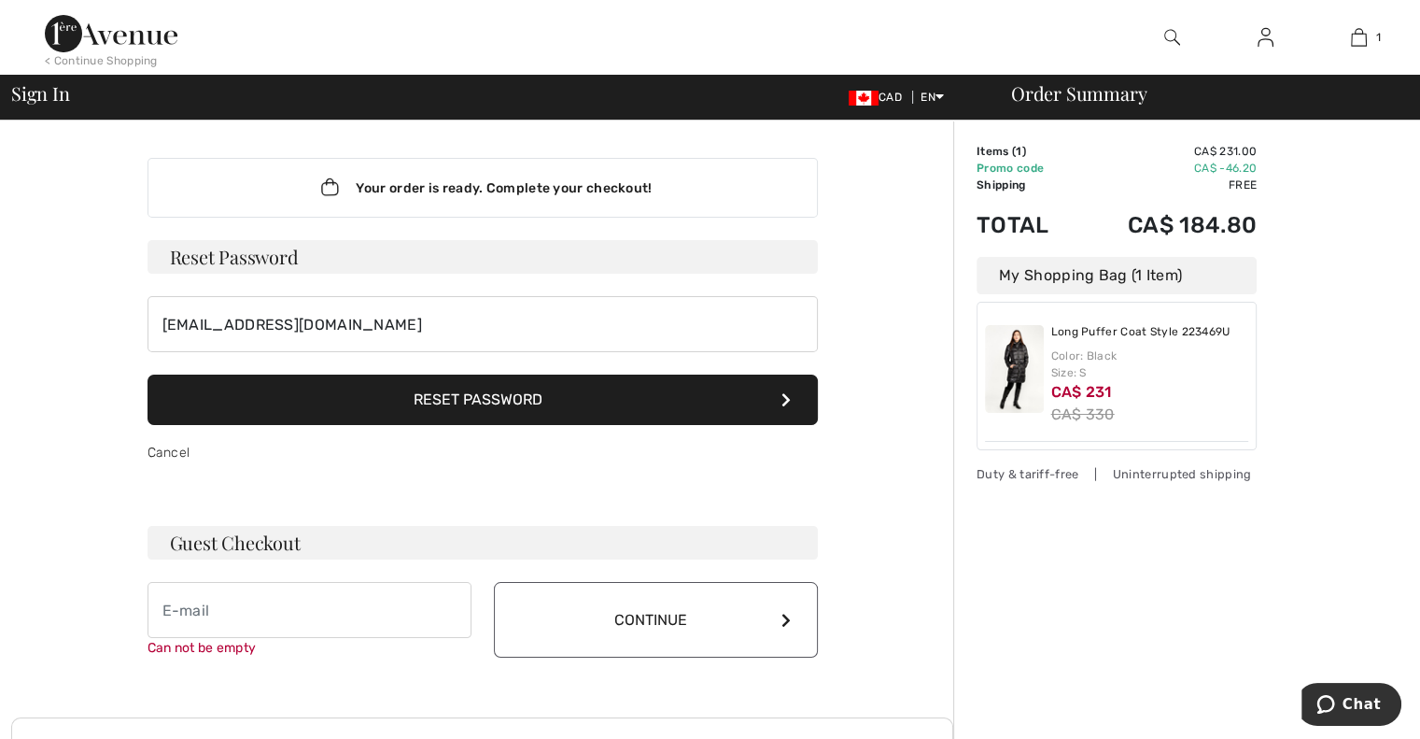
click at [486, 423] on button "Reset Password" at bounding box center [483, 399] width 670 height 50
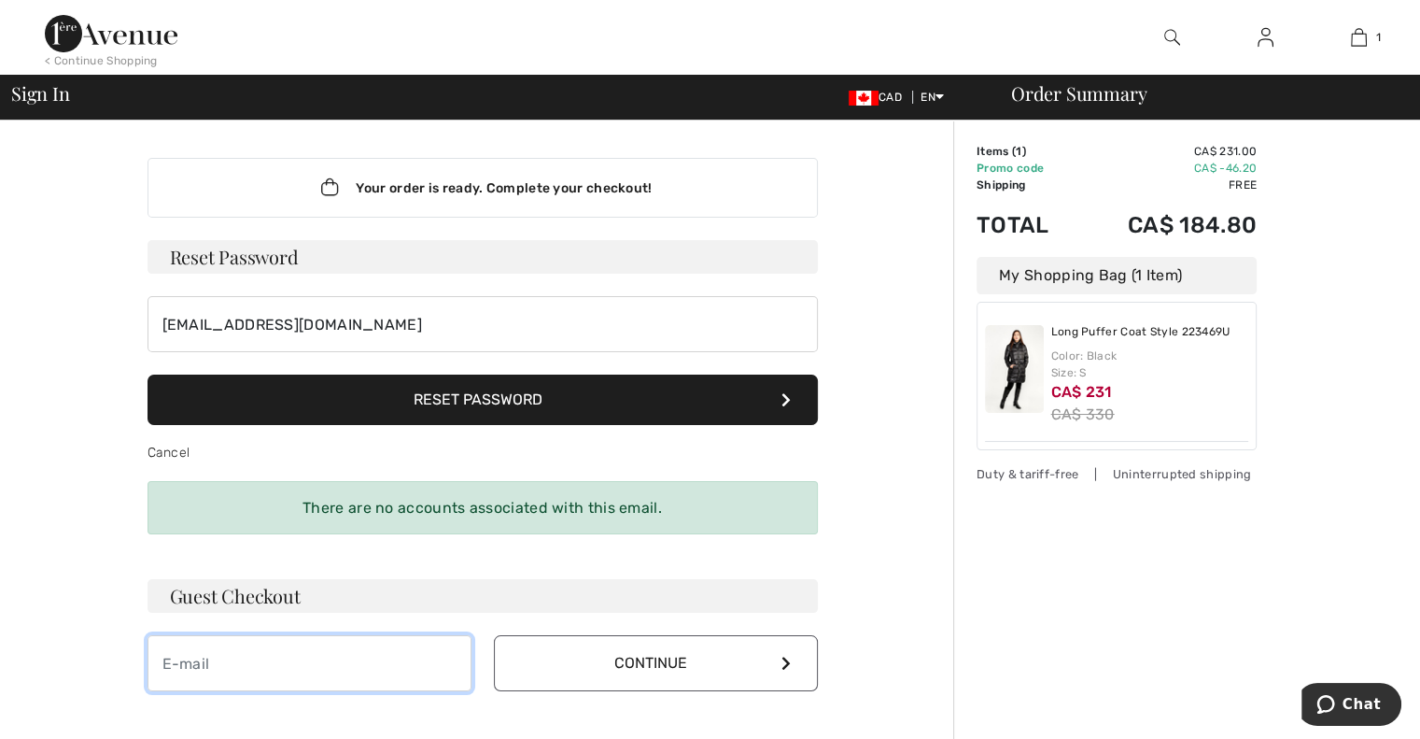
click at [323, 660] on input "email" at bounding box center [310, 663] width 324 height 56
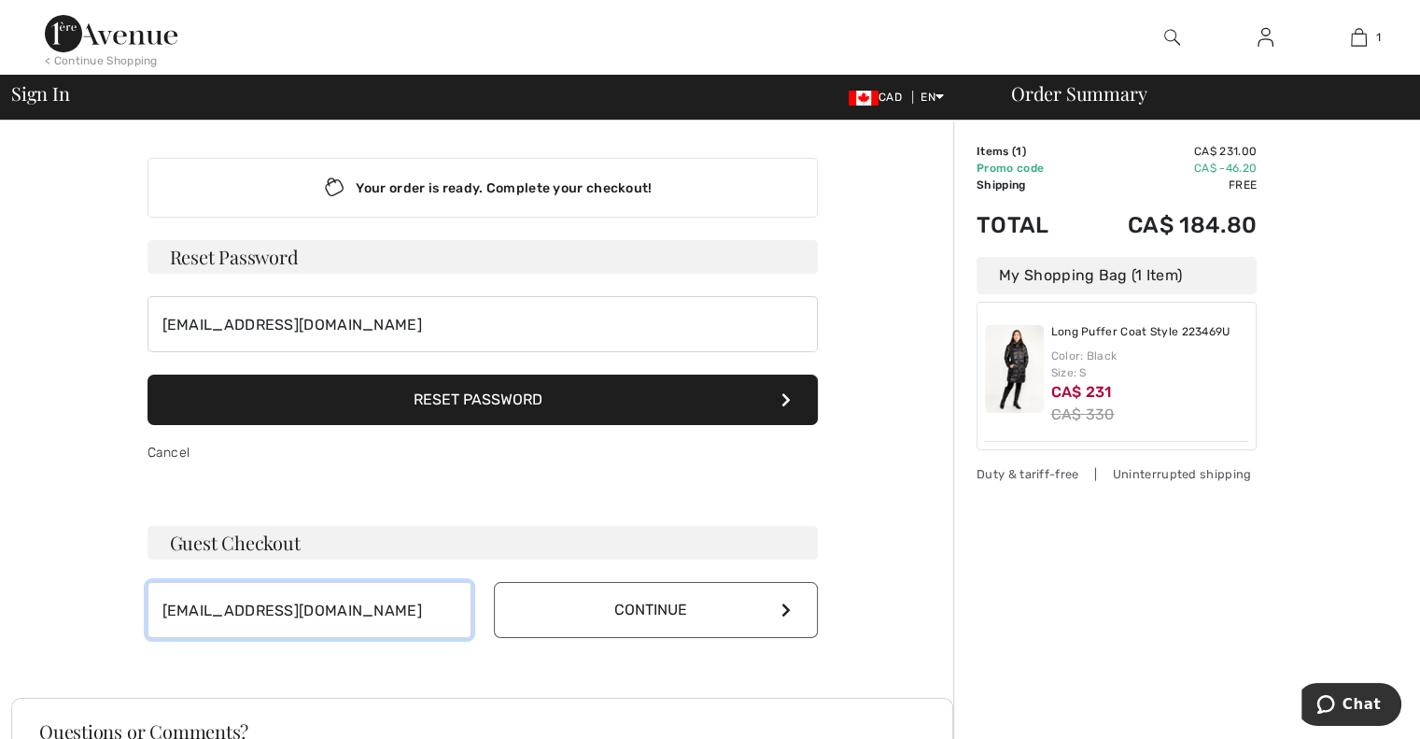
type input "csomogyi@gmail.com"
click at [666, 605] on button "Continue" at bounding box center [656, 610] width 324 height 56
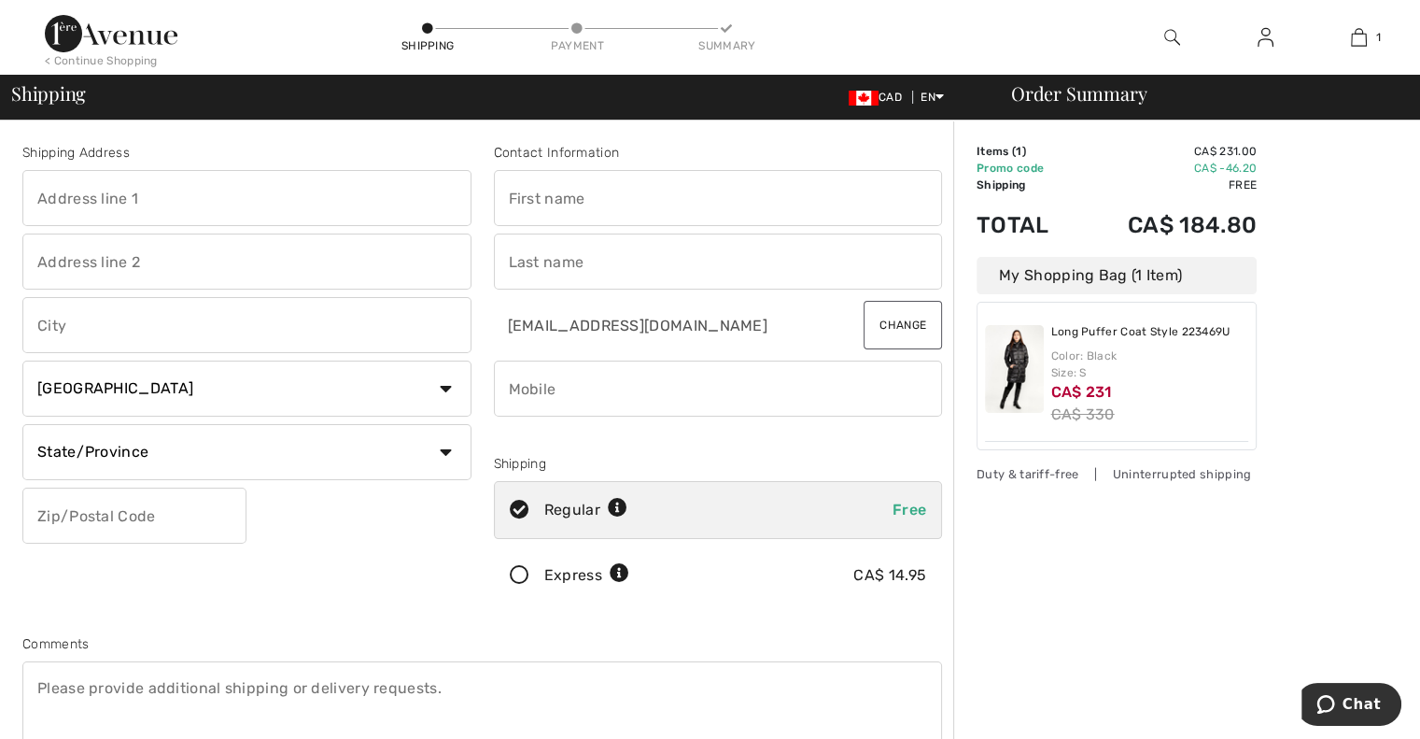
click at [128, 211] on input "text" at bounding box center [246, 198] width 449 height 56
type input "[STREET_ADDRESS]"
type input "Kleinburg"
select select "ON"
type input "L4H 2S9"
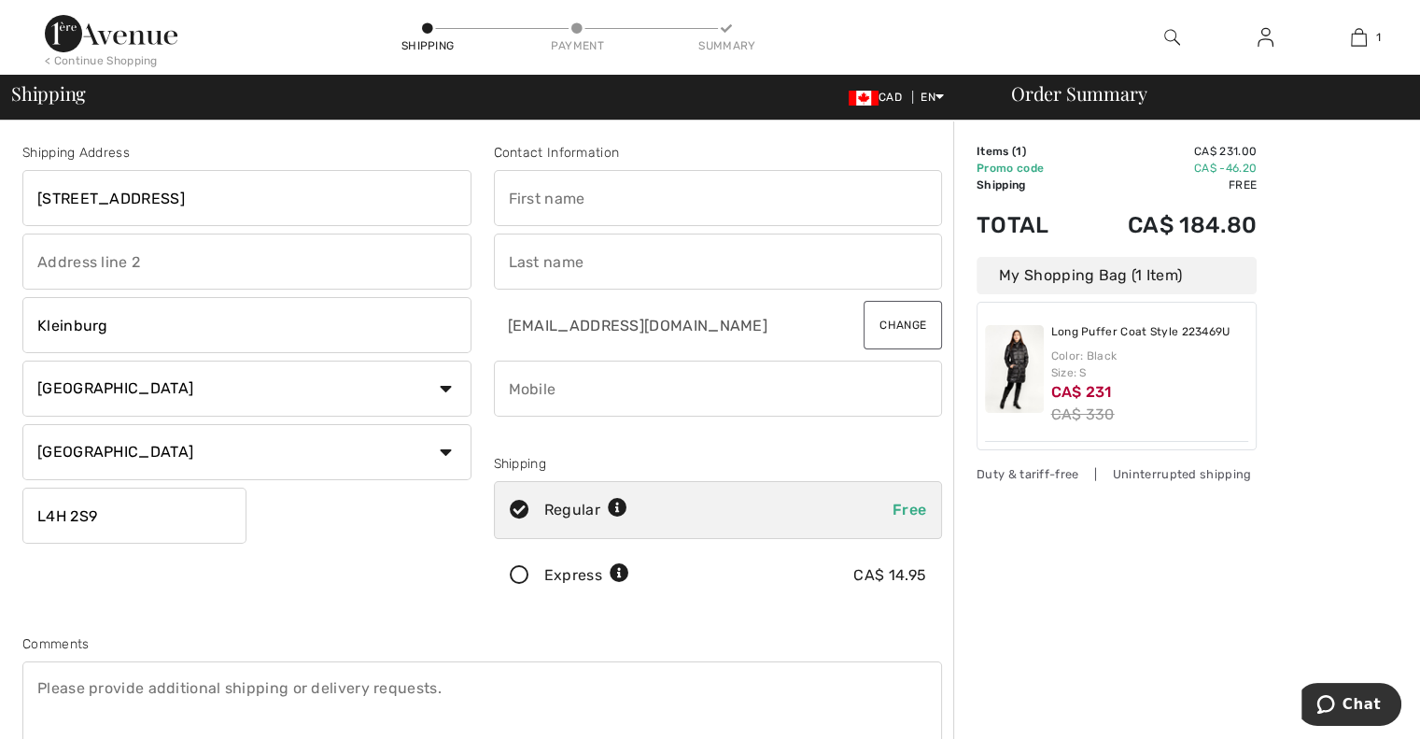
type input "Christina"
type input "Somogyi"
type input "4165257653"
type input "L4H2S9"
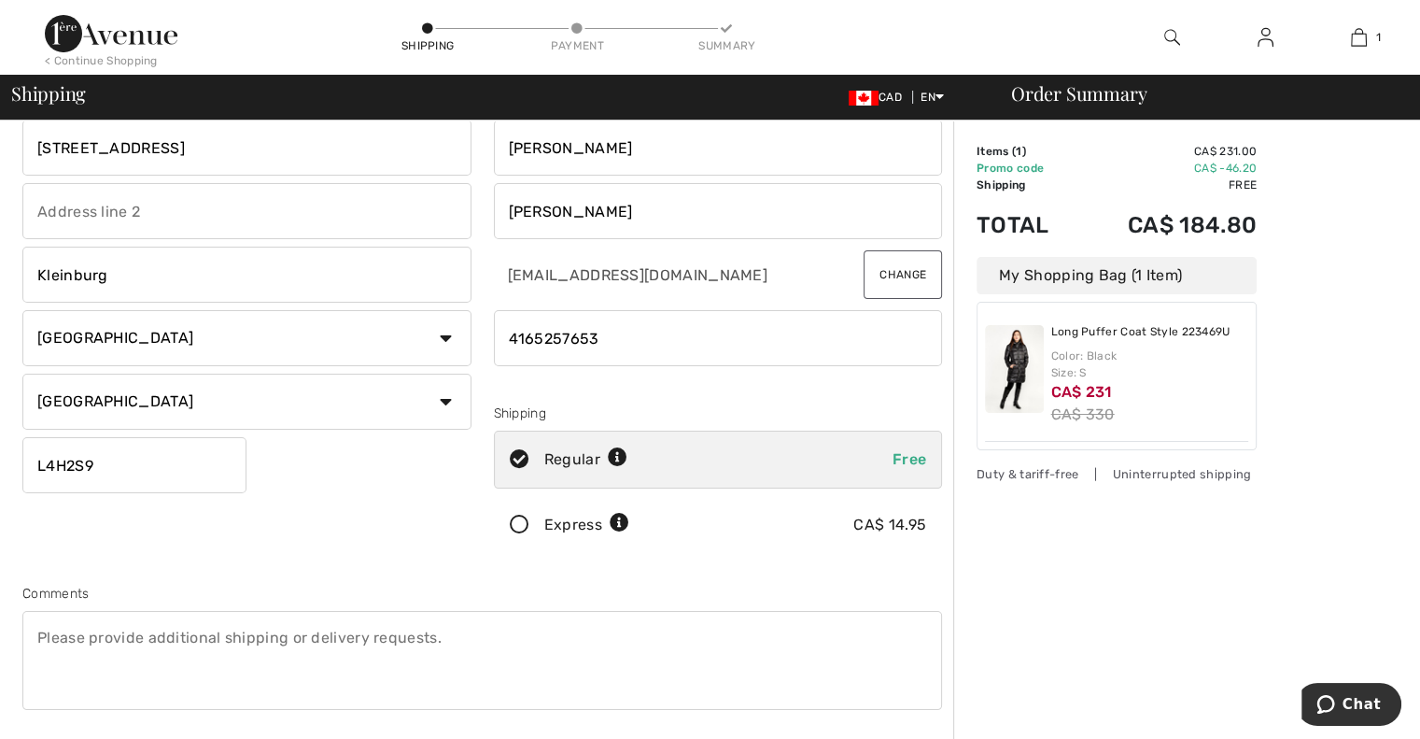
scroll to position [247, 0]
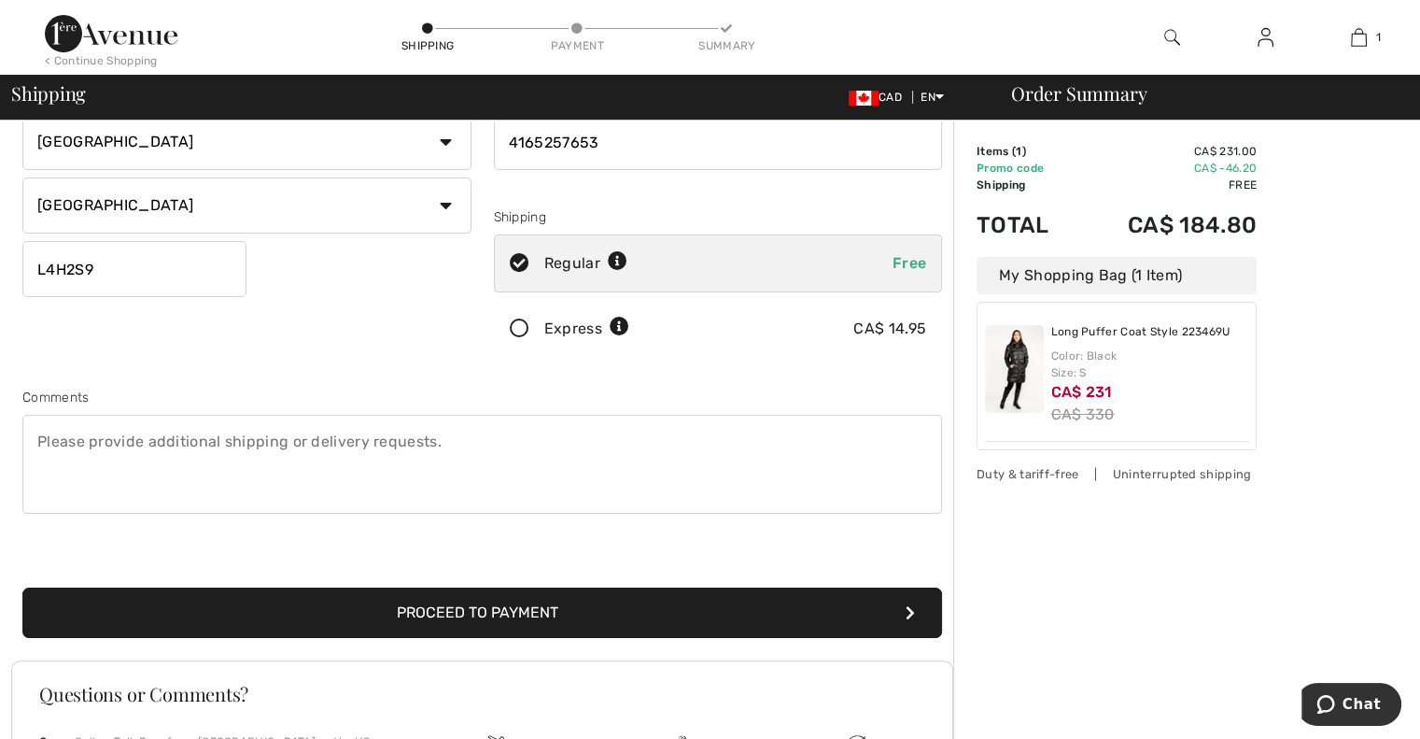
click at [467, 612] on button "Proceed to Payment" at bounding box center [482, 612] width 920 height 50
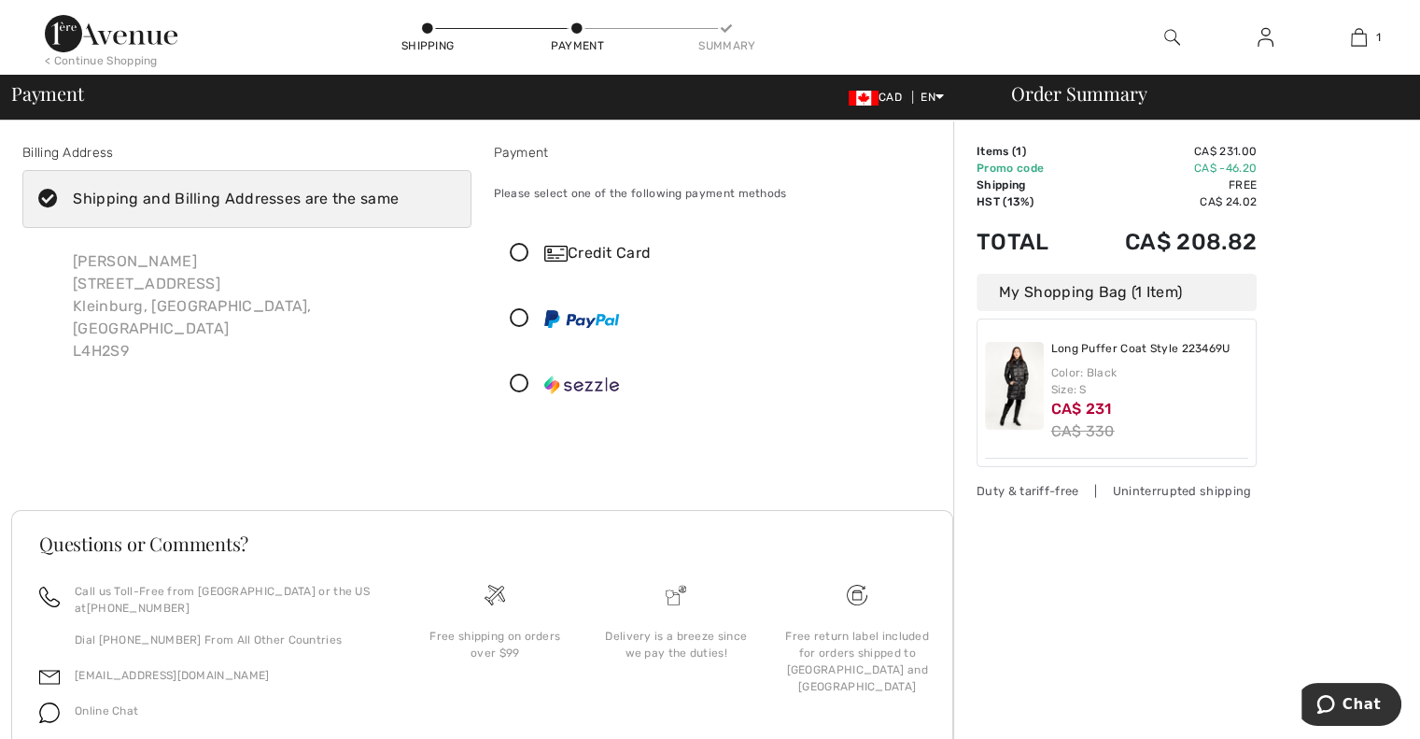
click at [594, 254] on div "Credit Card" at bounding box center [736, 253] width 385 height 22
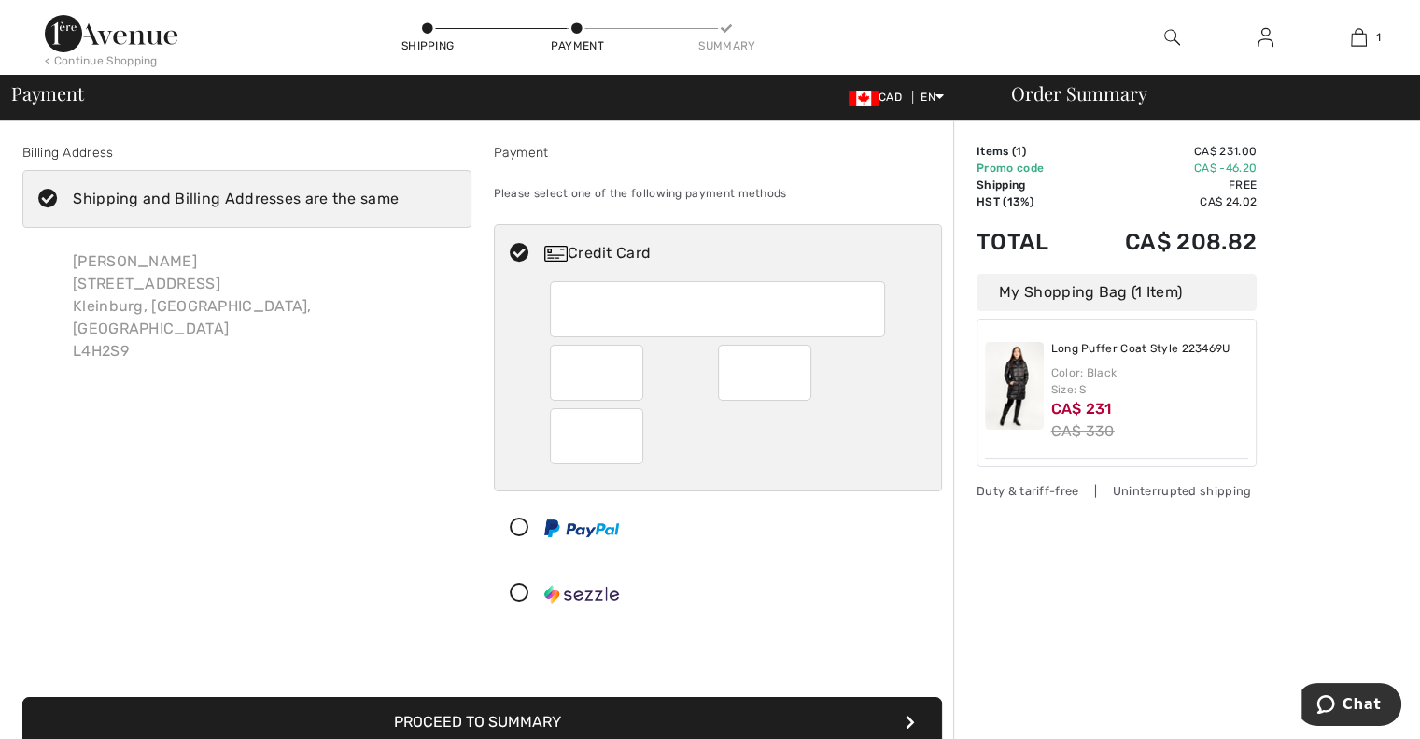
scroll to position [238, 0]
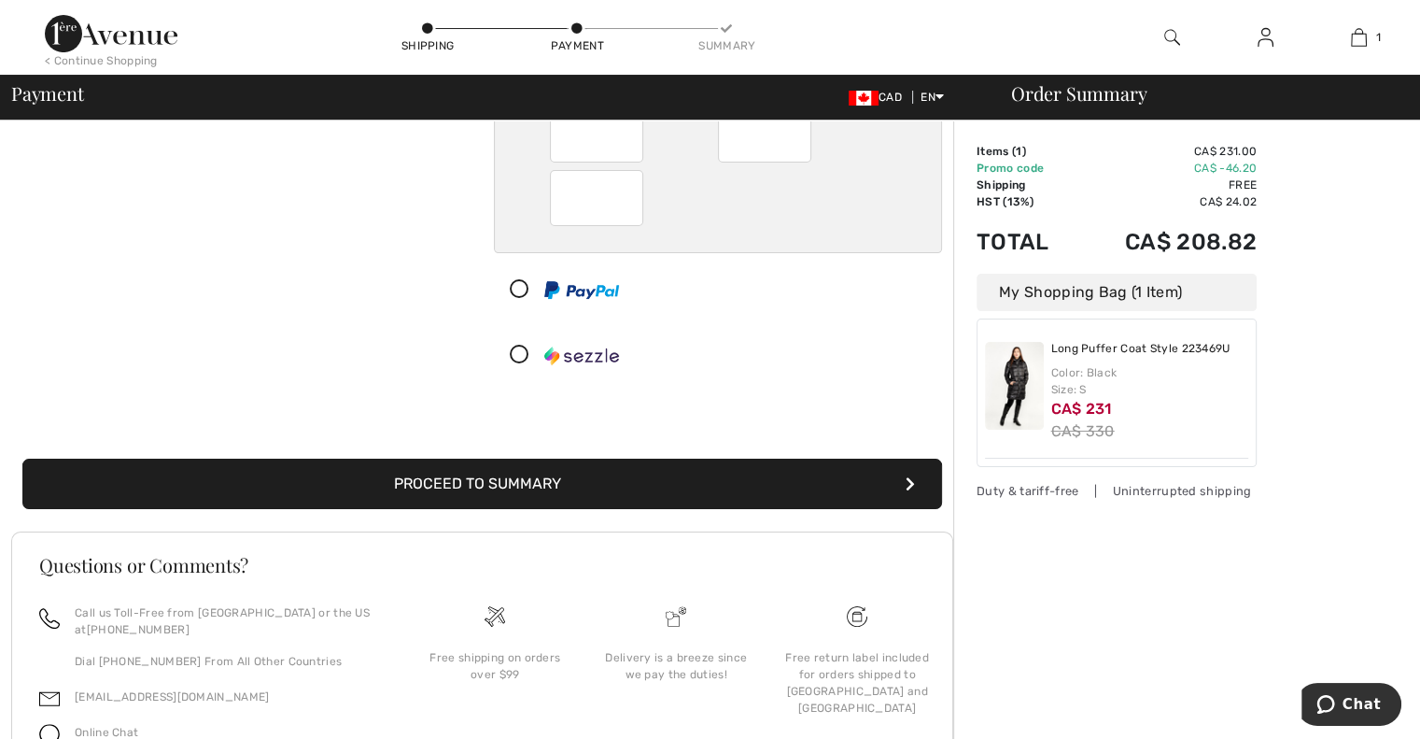
click at [463, 483] on button "Proceed to Summary" at bounding box center [482, 483] width 920 height 50
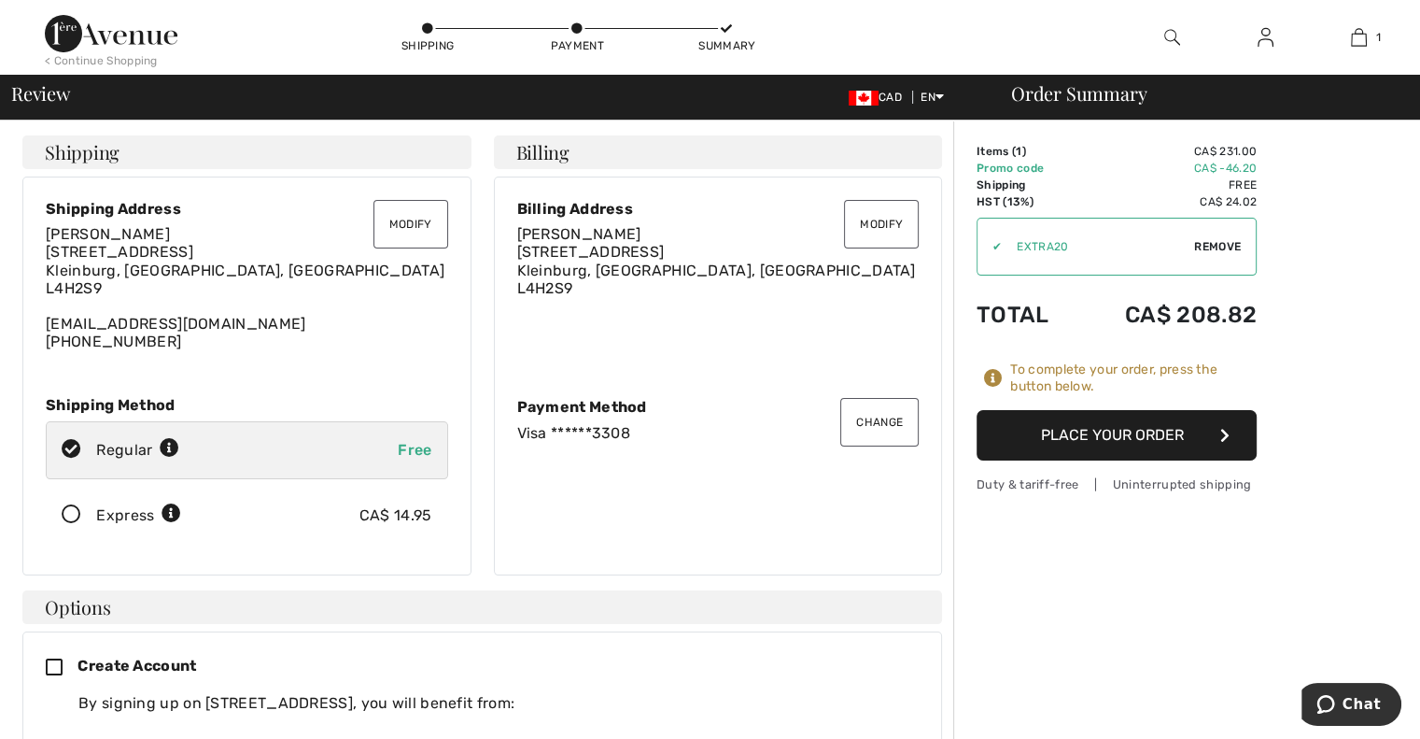
click at [1095, 436] on button "Place Your Order" at bounding box center [1117, 435] width 280 height 50
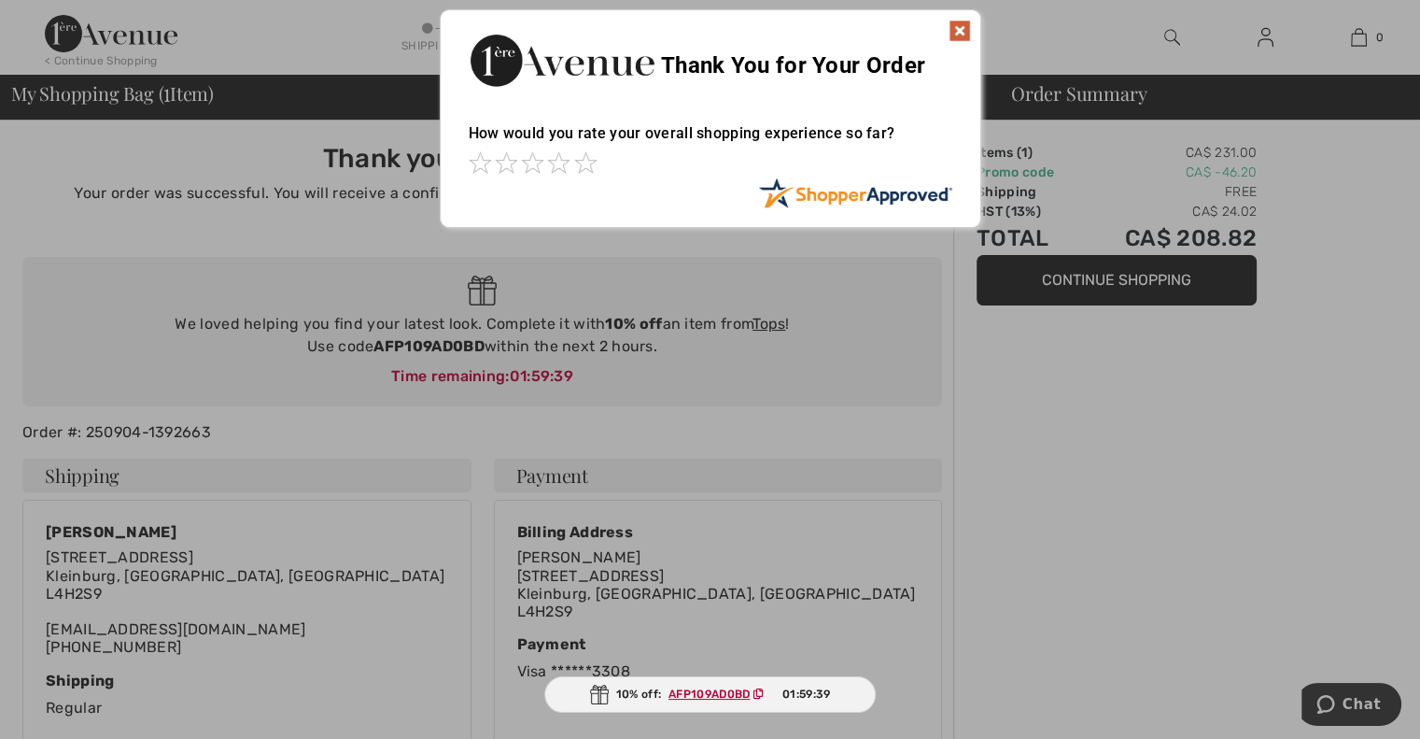
click at [960, 29] on img at bounding box center [960, 31] width 22 height 22
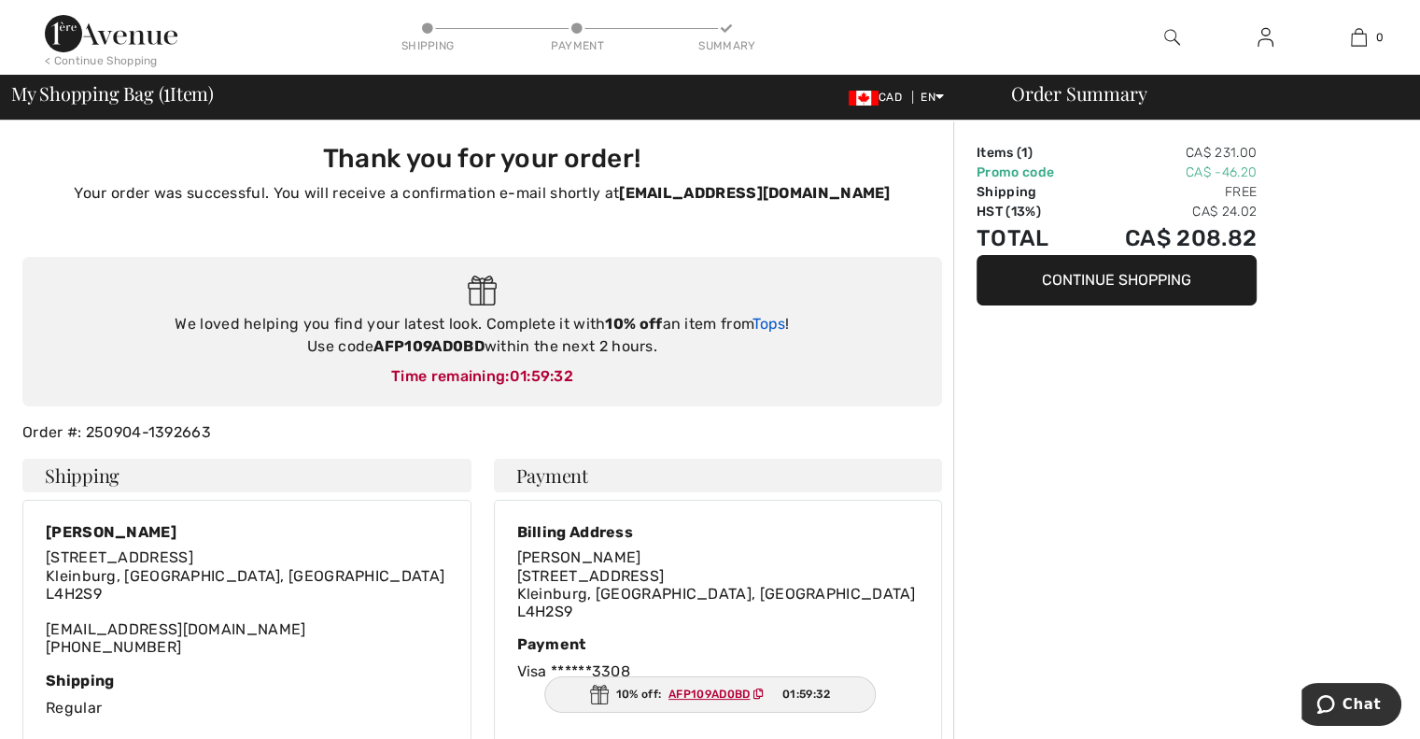
click at [779, 327] on link "Tops" at bounding box center [769, 324] width 33 height 18
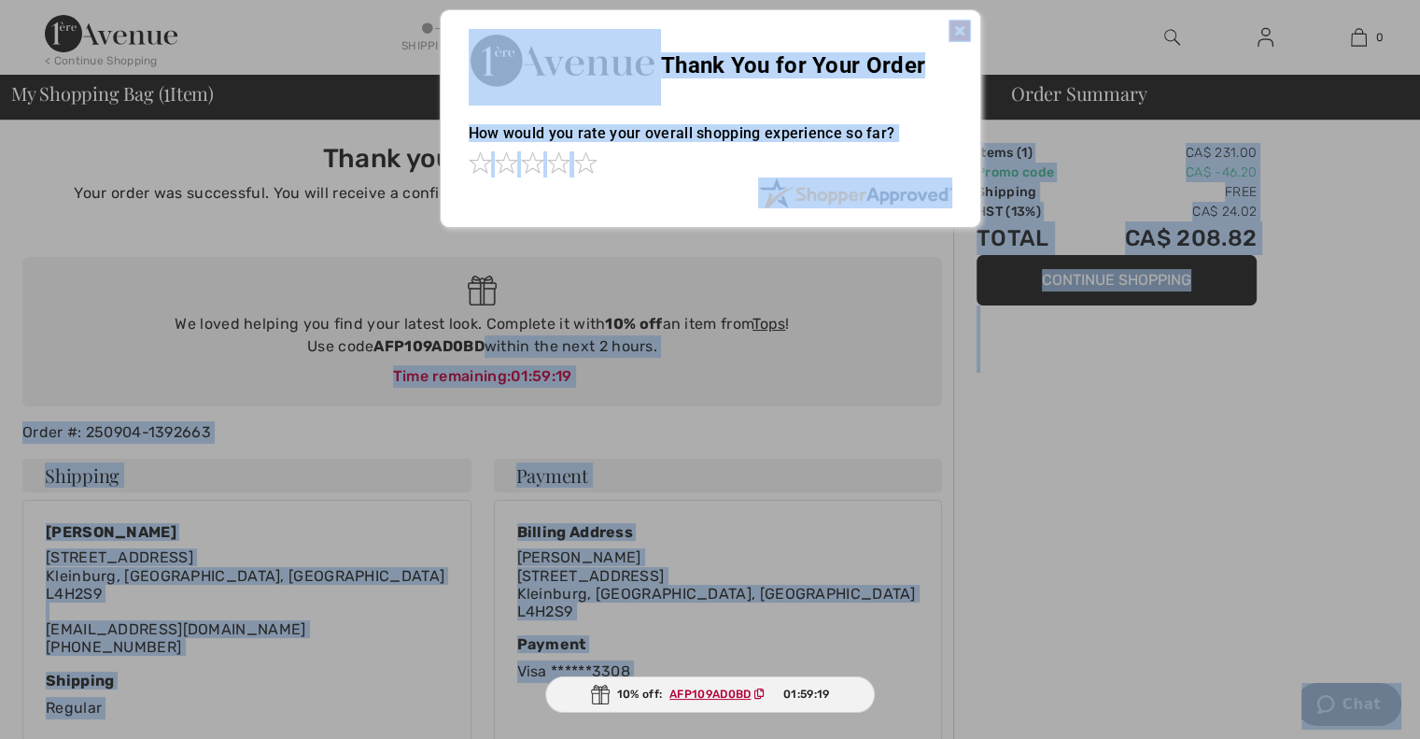
drag, startPoint x: 484, startPoint y: 344, endPoint x: 373, endPoint y: 338, distance: 110.3
click at [373, 338] on body "We value your privacy We use cookies to enhance your browsing experience, serve…" at bounding box center [710, 631] width 1420 height 1262
click at [960, 31] on img at bounding box center [960, 31] width 22 height 22
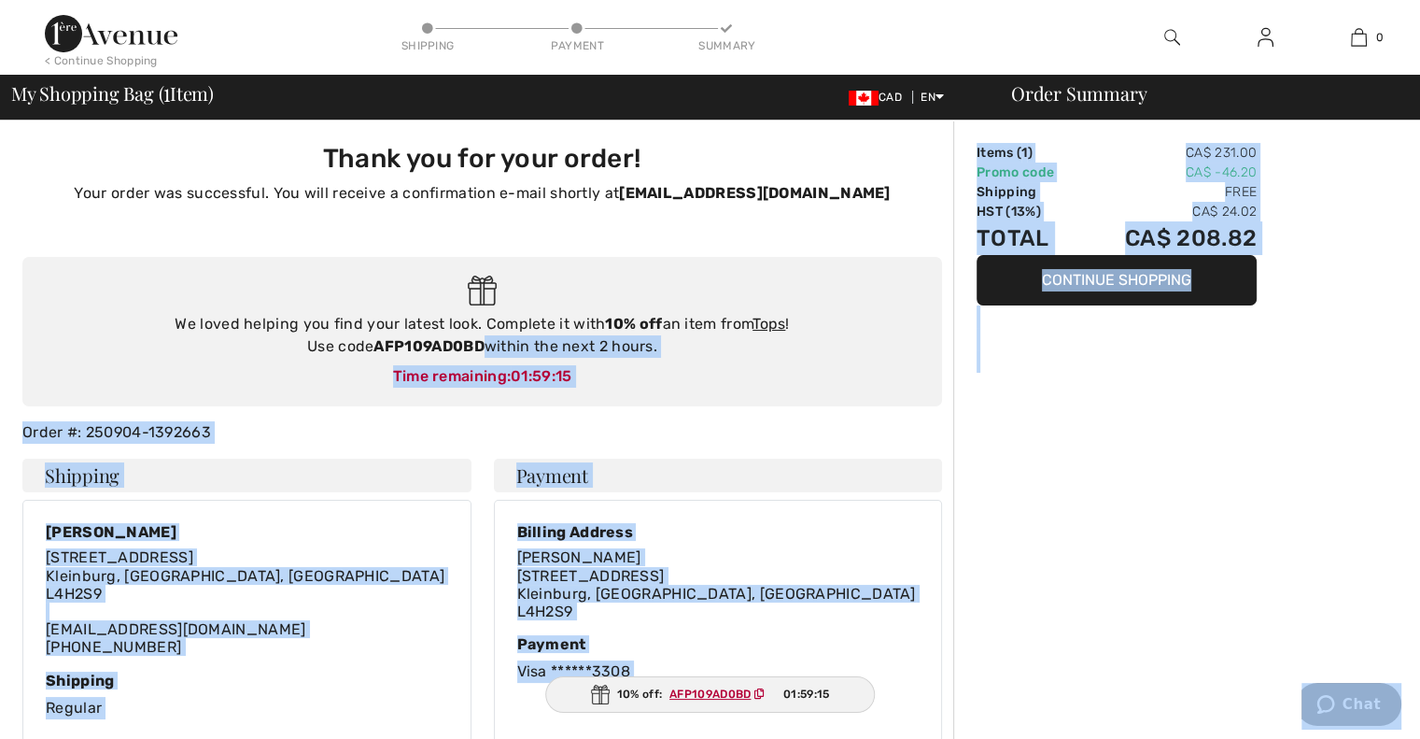
click at [1035, 467] on div "Order Summary Items ( 1 ) CA$ 231.00 Promo code CA$ -46.20 Shipping Free HST (1…" at bounding box center [1186, 691] width 467 height 1142
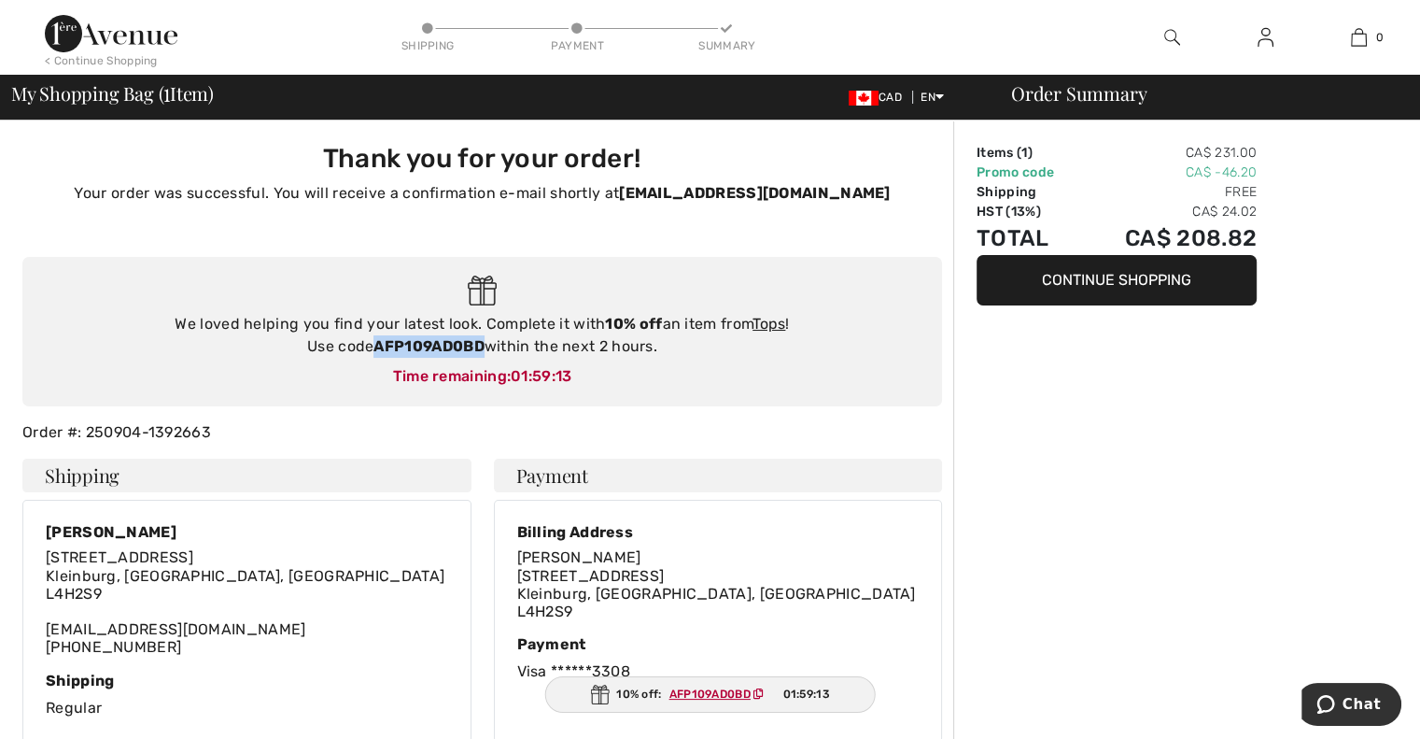
drag, startPoint x: 486, startPoint y: 350, endPoint x: 375, endPoint y: 345, distance: 110.3
click at [375, 345] on div "We loved helping you find your latest look. Complete it with 10% off an item fr…" at bounding box center [482, 335] width 882 height 45
copy strong "AFP109AD0BD"
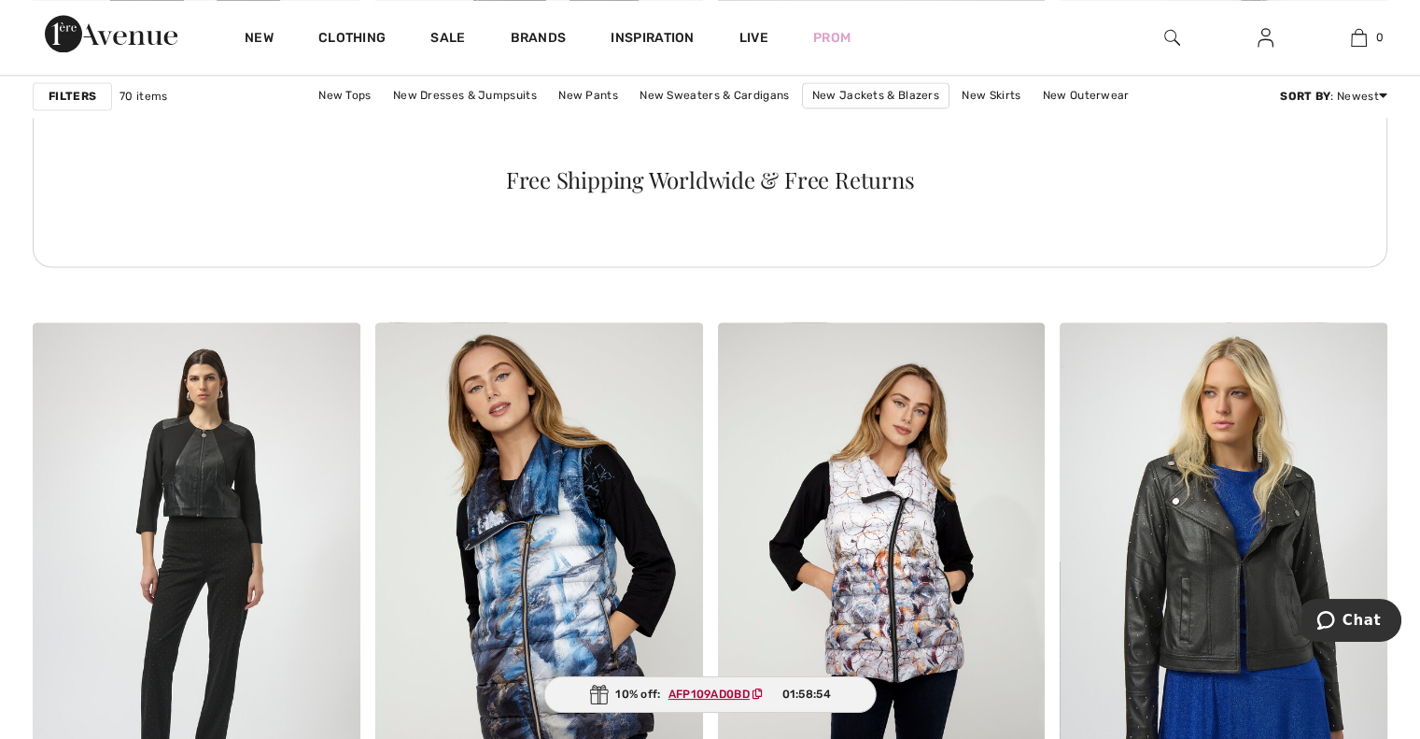
scroll to position [3231, 0]
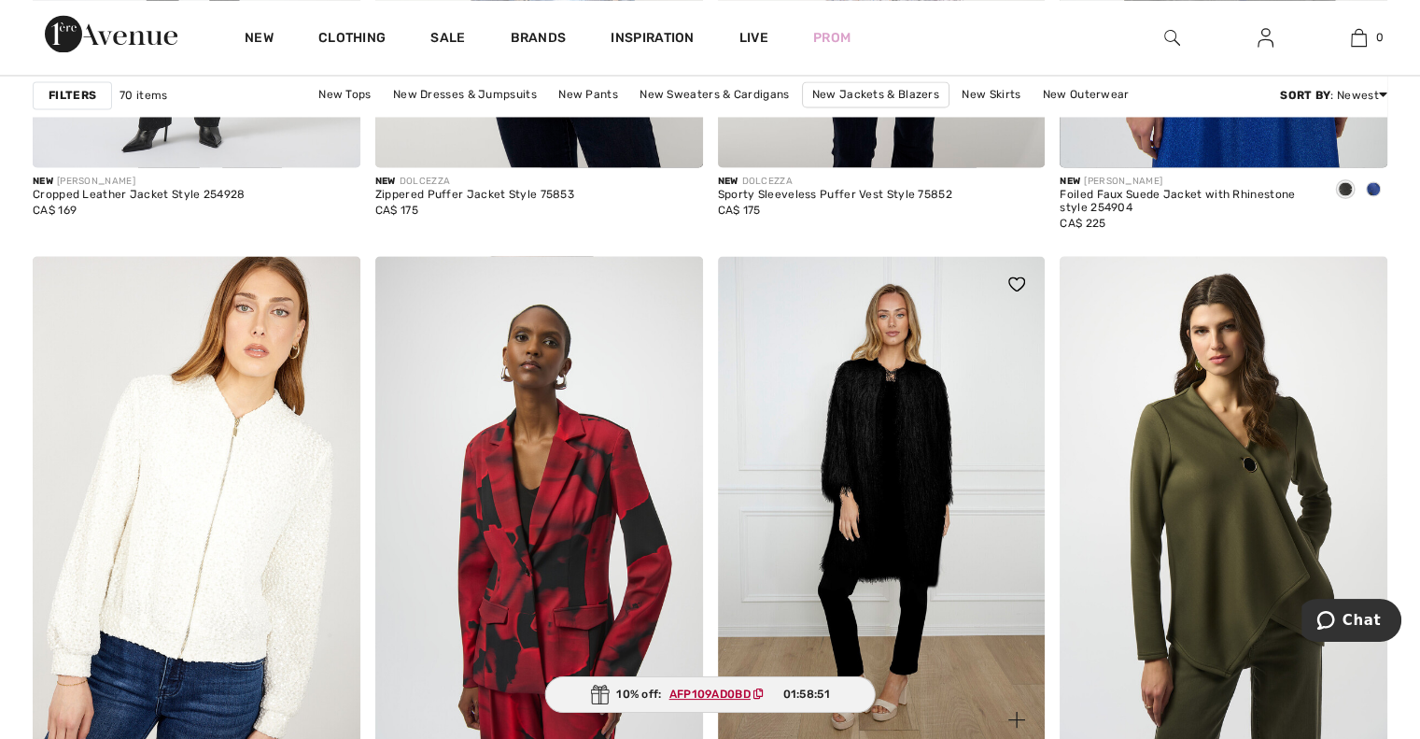
click at [918, 479] on img at bounding box center [882, 501] width 328 height 491
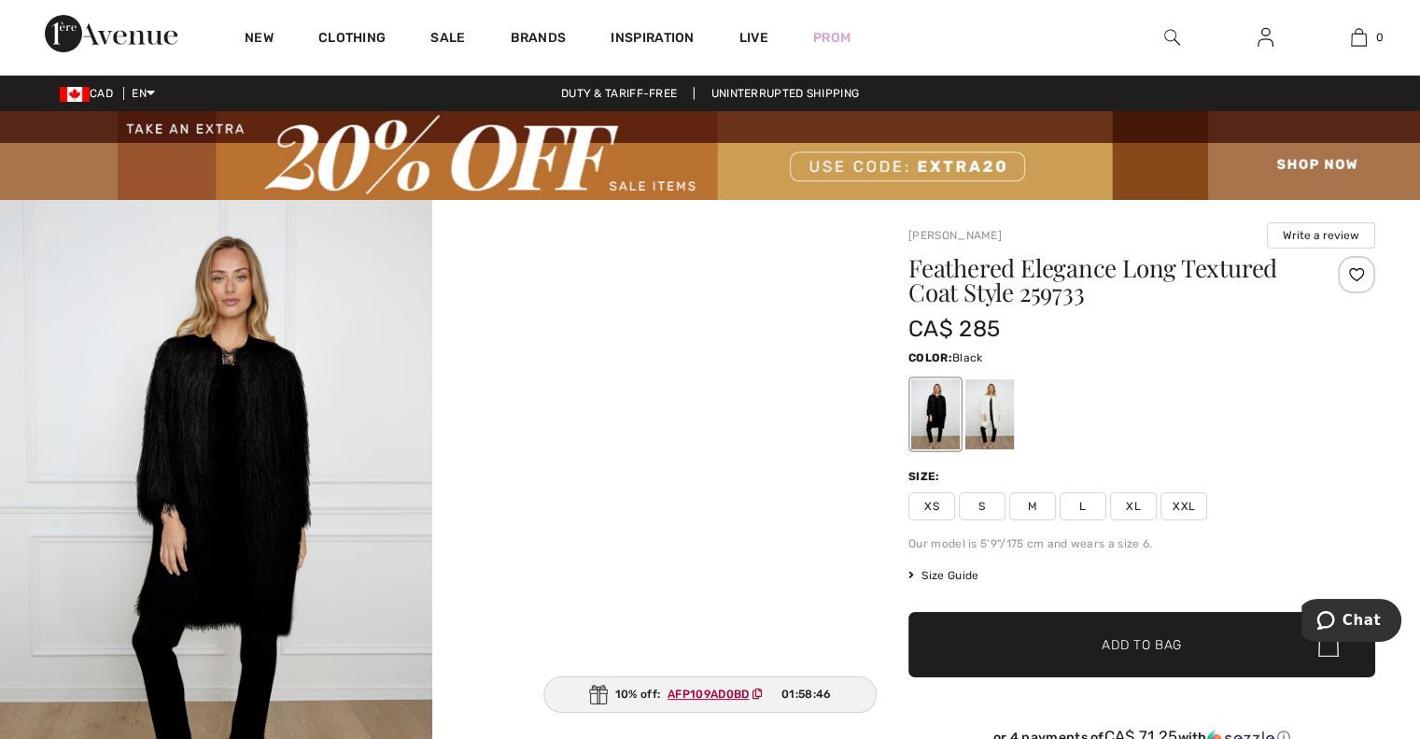
click at [1128, 503] on span "XL" at bounding box center [1133, 506] width 47 height 28
click at [1155, 644] on span "Add to Bag" at bounding box center [1142, 645] width 80 height 20
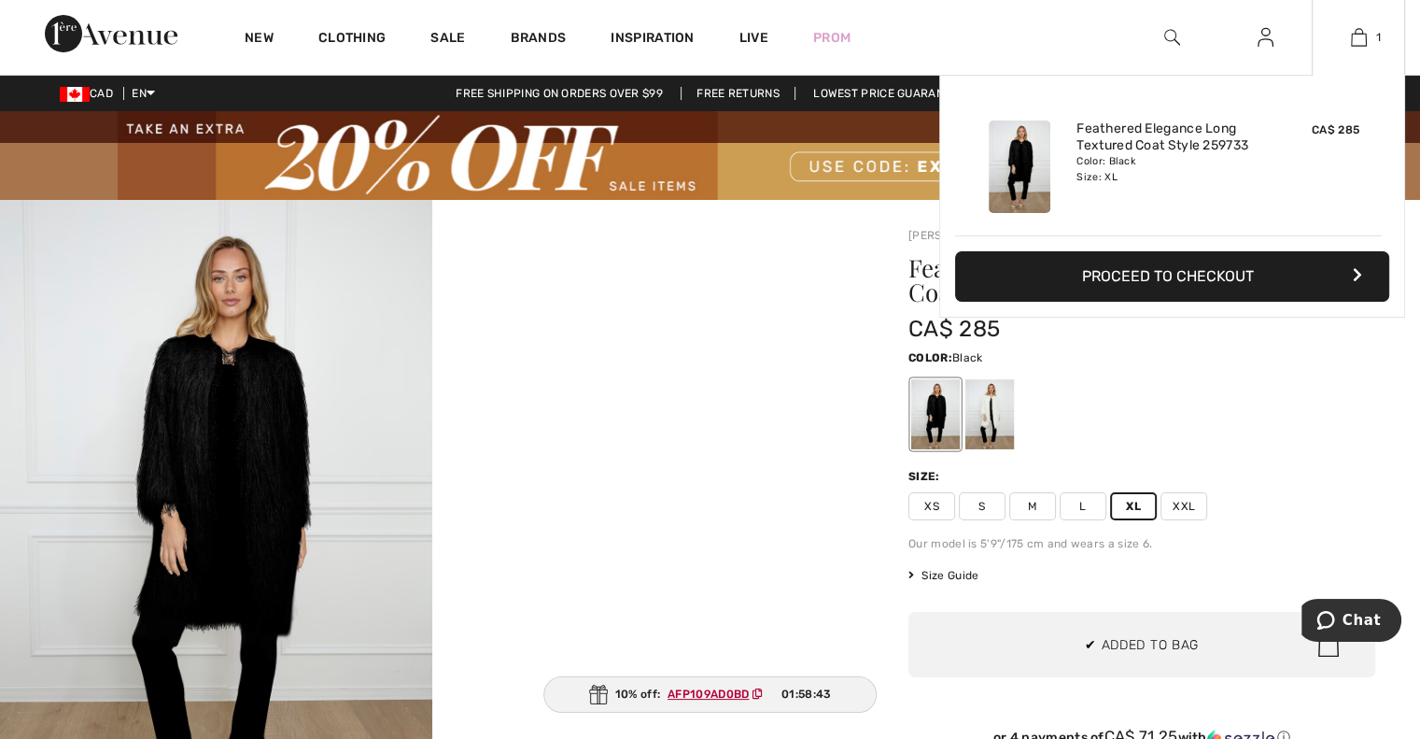
click at [1192, 278] on button "Proceed to Checkout" at bounding box center [1172, 276] width 434 height 50
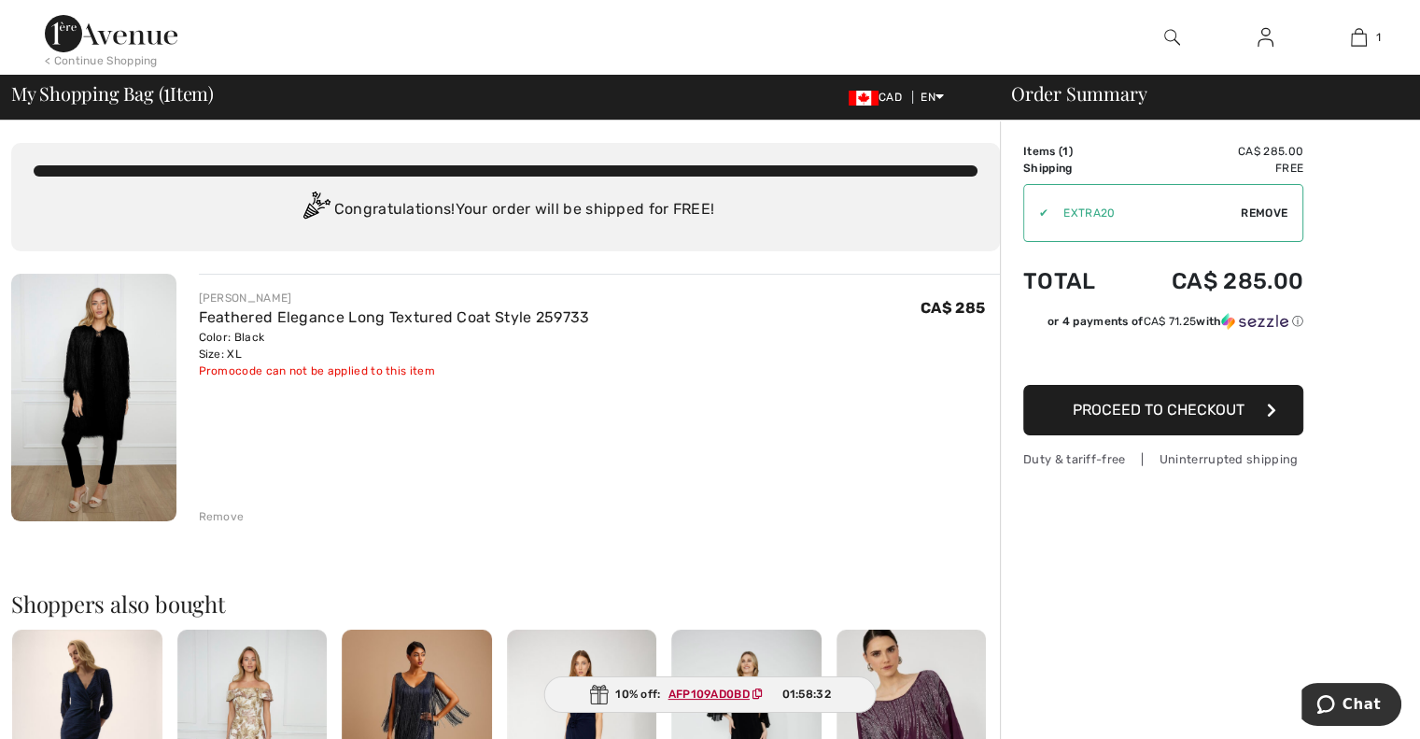
click at [1262, 208] on span "Remove" at bounding box center [1264, 212] width 47 height 17
click at [1143, 218] on input "TEXT" at bounding box center [1137, 213] width 227 height 56
paste input "AFP109AD0BD"
type input "AFP109AD0BD"
click at [1277, 212] on span "Apply" at bounding box center [1269, 212] width 37 height 17
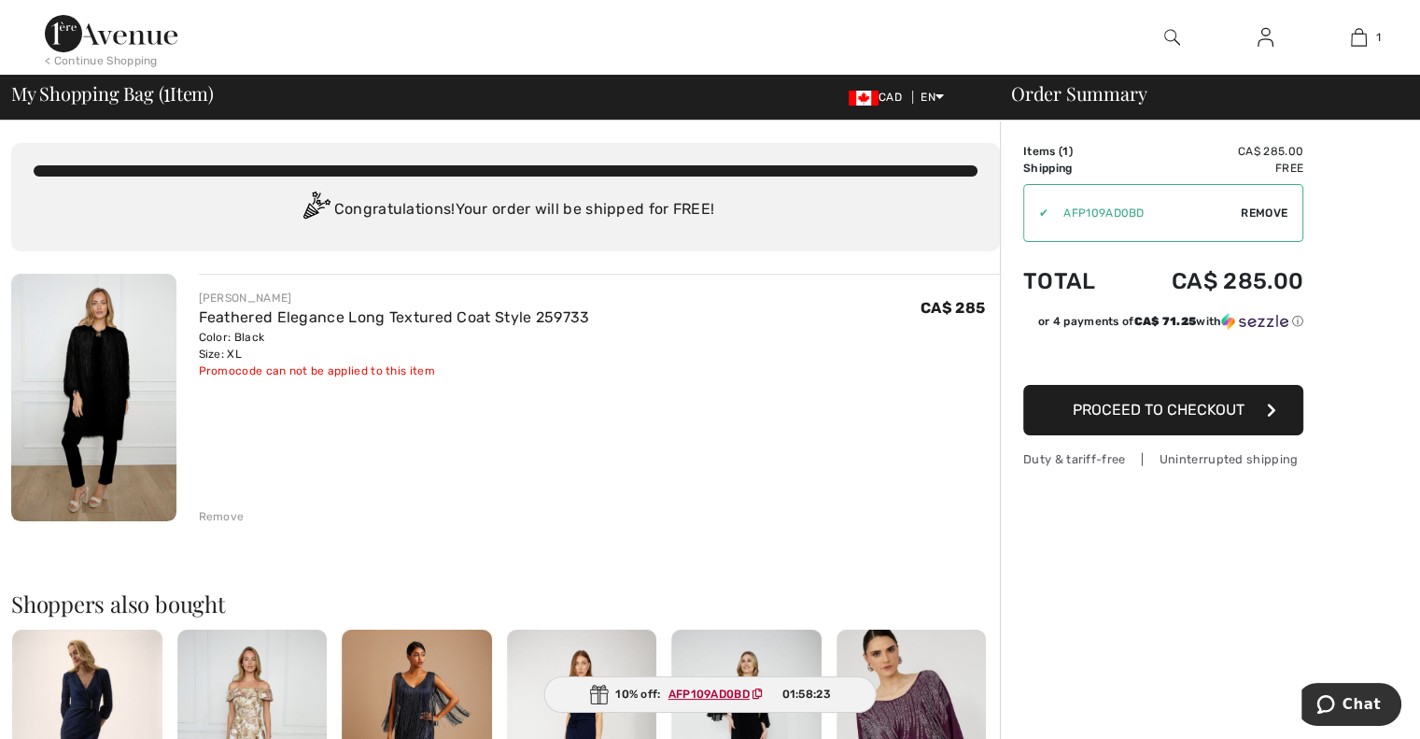
click at [223, 511] on div "Remove" at bounding box center [222, 516] width 46 height 17
